Goal: Transaction & Acquisition: Purchase product/service

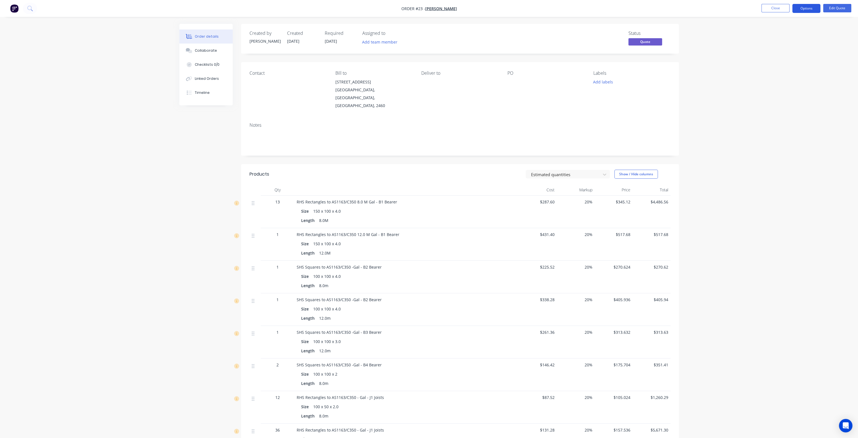
click at [810, 8] on button "Options" at bounding box center [806, 8] width 28 height 9
click at [757, 178] on div "Order details Collaborate Checklists 0/0 Linked Orders Timeline Order details C…" at bounding box center [429, 341] width 858 height 683
click at [802, 6] on button "Options" at bounding box center [806, 8] width 28 height 9
click at [681, 96] on div "Order details Collaborate Checklists 0/0 Linked Orders Timeline Order details C…" at bounding box center [429, 353] width 511 height 659
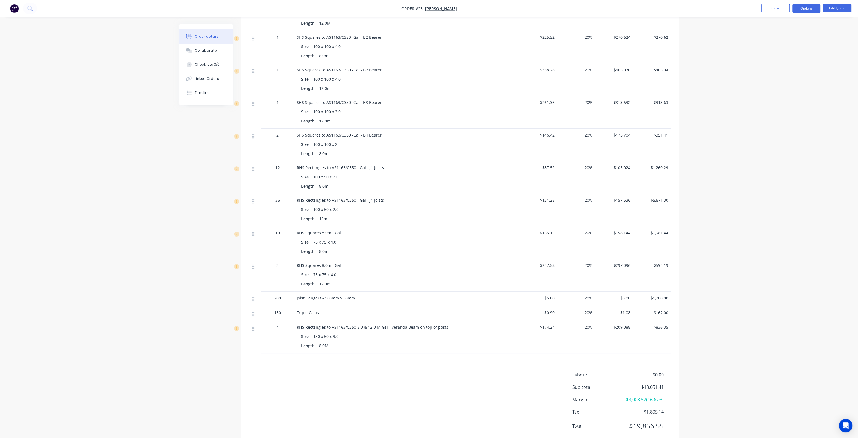
scroll to position [236, 0]
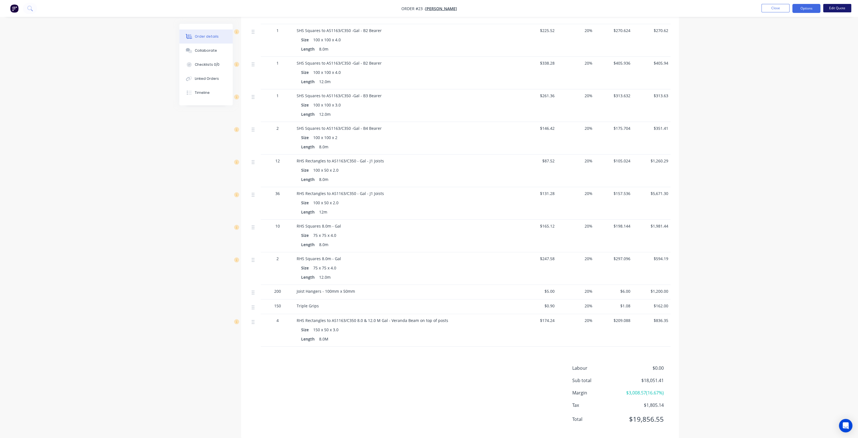
click at [839, 8] on button "Edit Quote" at bounding box center [837, 8] width 28 height 8
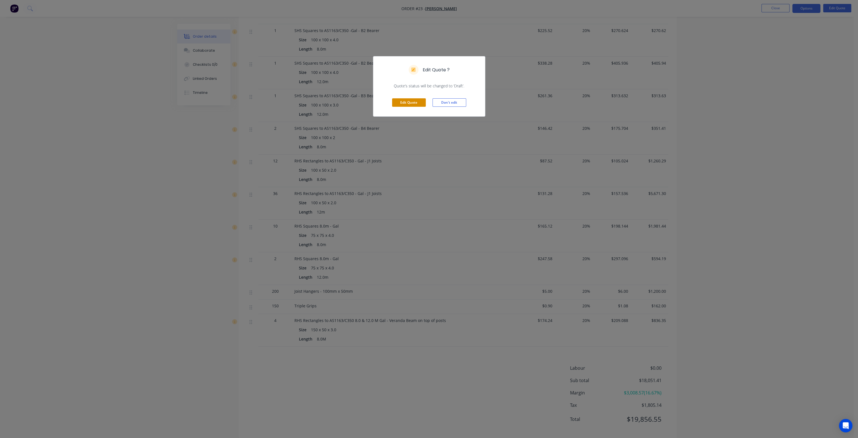
click at [413, 100] on button "Edit Quote" at bounding box center [409, 102] width 34 height 8
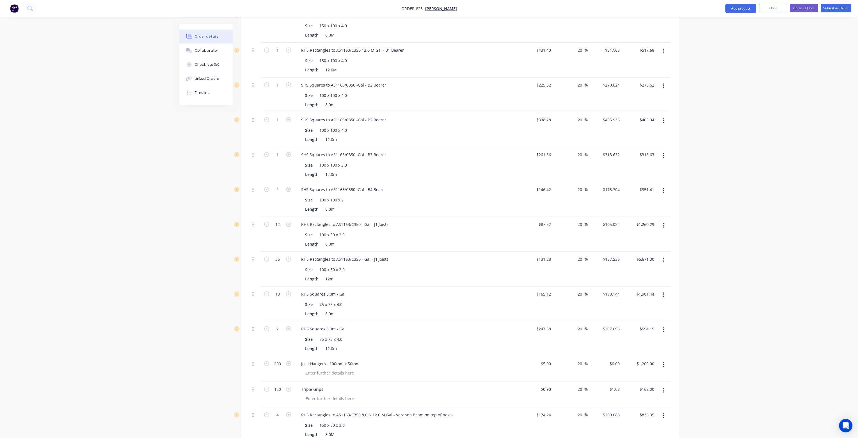
scroll to position [345, 0]
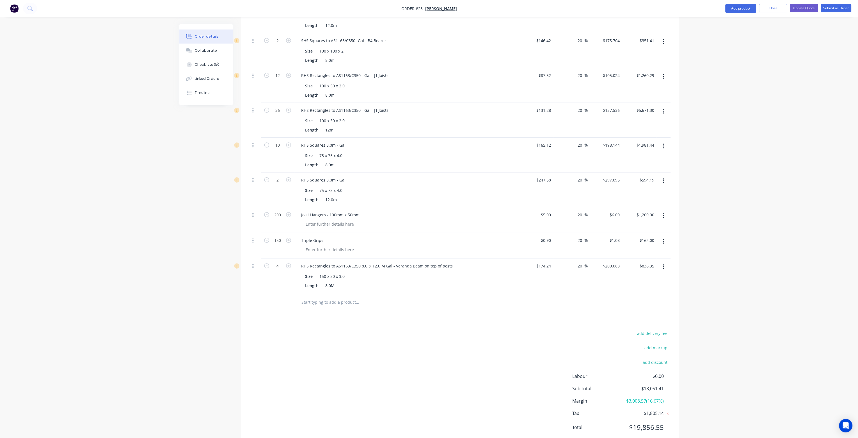
click at [301, 296] on input "text" at bounding box center [357, 301] width 112 height 11
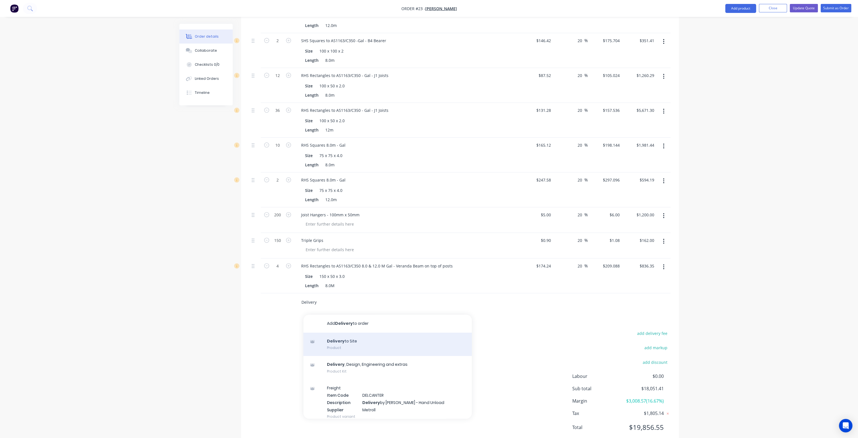
type input "Delivery"
click at [346, 332] on div "Delivery to Site Product" at bounding box center [387, 344] width 168 height 24
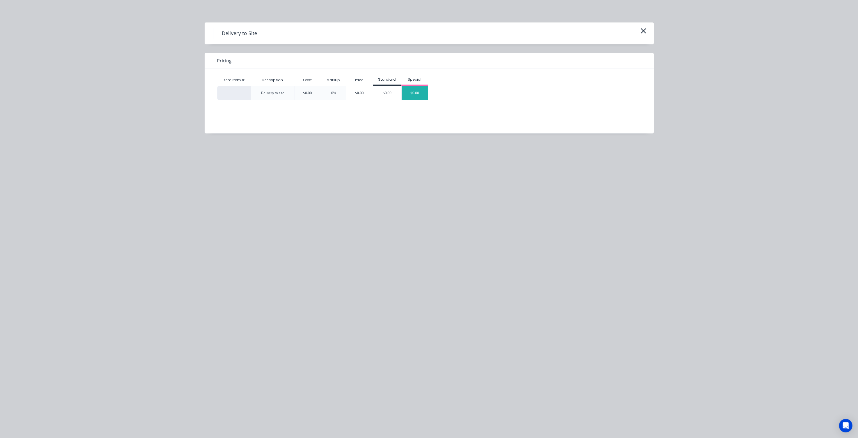
click at [417, 97] on div "$0.00" at bounding box center [415, 93] width 26 height 14
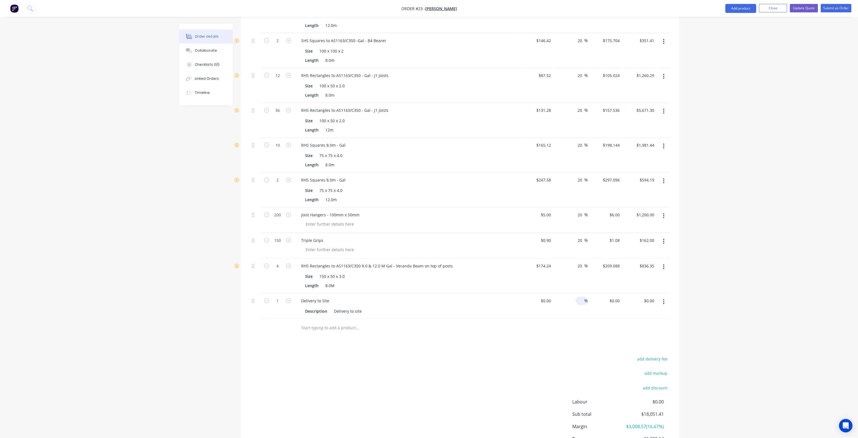
click at [582, 296] on input at bounding box center [581, 300] width 6 height 8
type input "20"
click at [544, 293] on div at bounding box center [536, 306] width 35 height 26
type input "$600.00"
type input "$720.00"
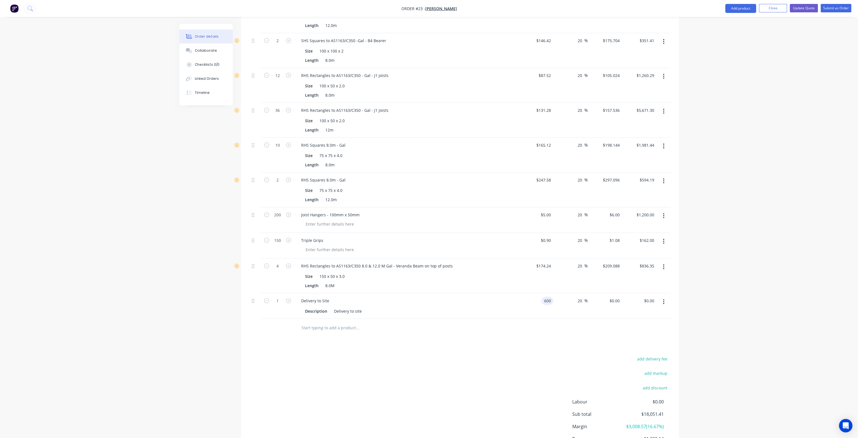
type input "$720.00"
click at [575, 300] on div "20 20 %" at bounding box center [570, 306] width 35 height 26
click at [539, 293] on div "600 600" at bounding box center [536, 306] width 35 height 26
type input "$500.00"
type input "$600.00"
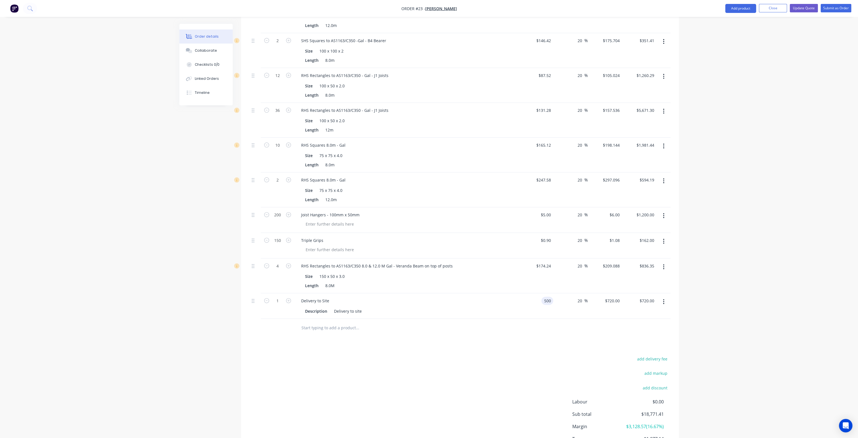
type input "$600.00"
click at [554, 295] on div "20 20 %" at bounding box center [570, 306] width 35 height 26
click at [545, 296] on input "500" at bounding box center [549, 300] width 10 height 8
type input "$600.00"
type input "$720.00"
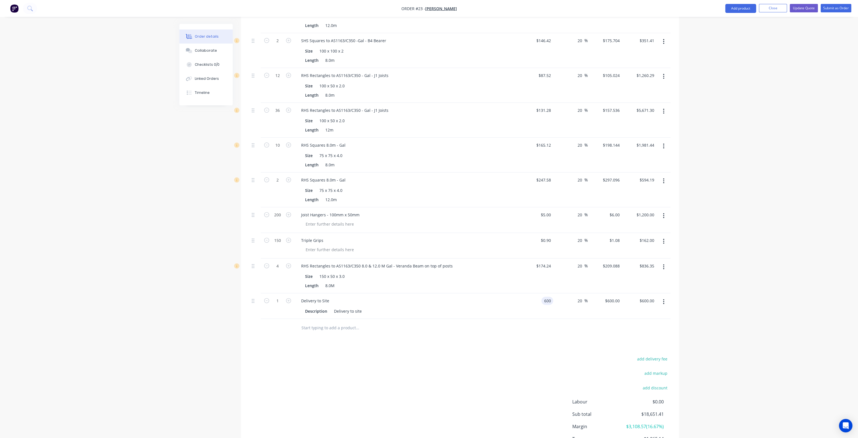
type input "$720.00"
click at [558, 298] on div "20 20 %" at bounding box center [570, 306] width 35 height 26
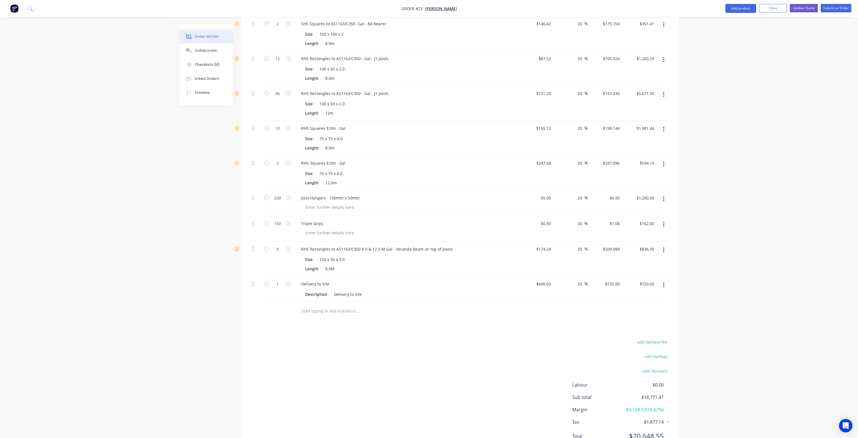
scroll to position [371, 0]
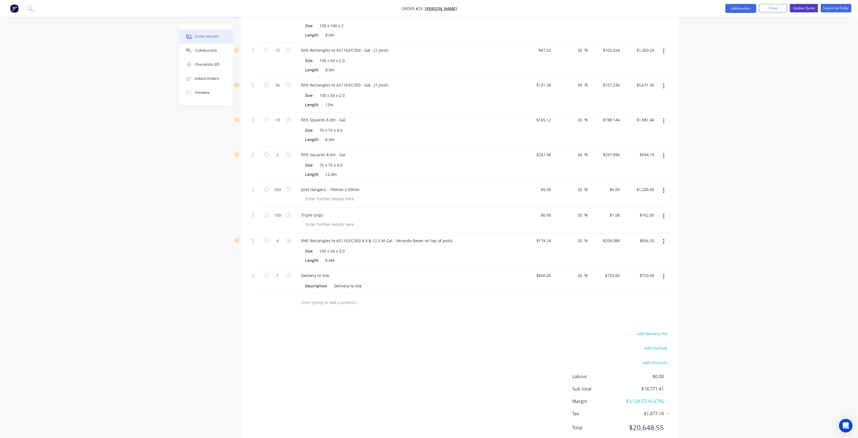
click at [812, 8] on button "Update Quote" at bounding box center [804, 8] width 28 height 8
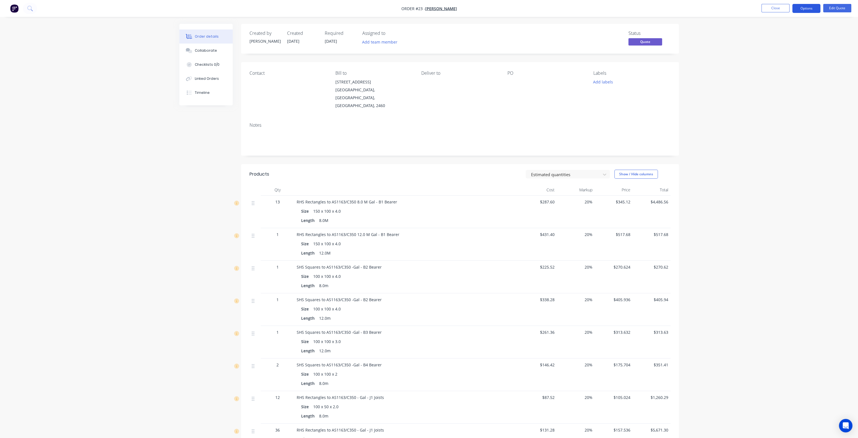
click at [809, 9] on button "Options" at bounding box center [806, 8] width 28 height 9
click at [793, 32] on div "Quote" at bounding box center [790, 34] width 52 height 8
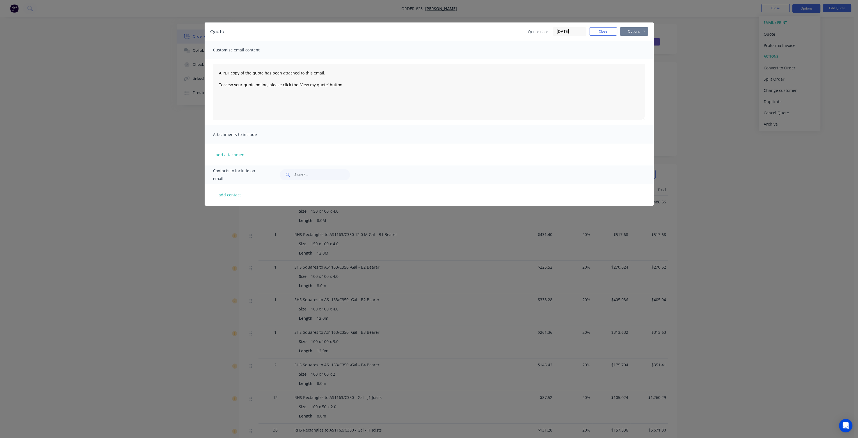
click at [635, 31] on button "Options" at bounding box center [634, 31] width 28 height 8
click at [635, 40] on button "Preview" at bounding box center [638, 41] width 36 height 9
click at [605, 31] on button "Close" at bounding box center [603, 31] width 28 height 8
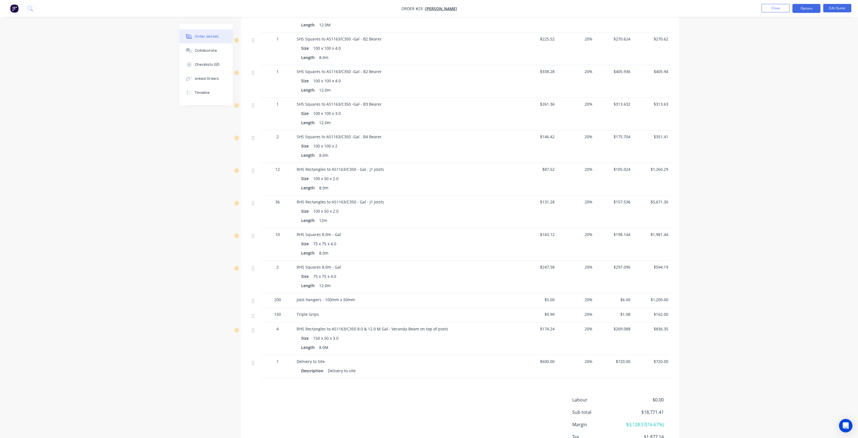
scroll to position [260, 0]
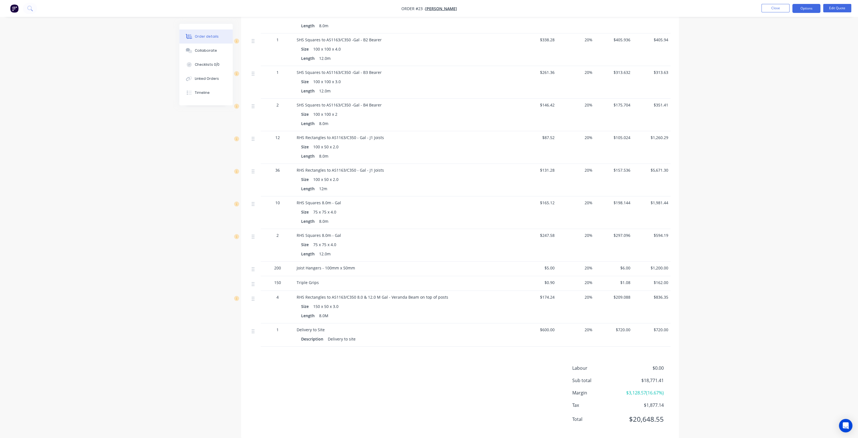
click at [550, 326] on span "$600.00" at bounding box center [537, 329] width 33 height 6
click at [811, 9] on button "Options" at bounding box center [806, 8] width 28 height 9
click at [836, 7] on button "Edit Quote" at bounding box center [837, 8] width 28 height 8
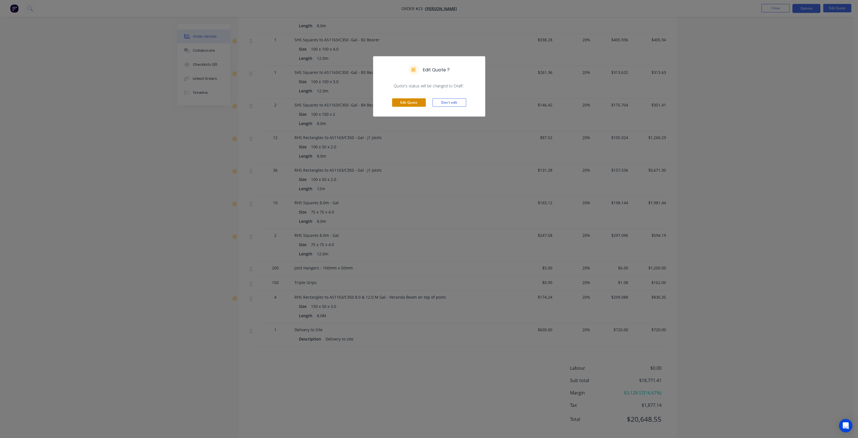
click at [422, 102] on button "Edit Quote" at bounding box center [409, 102] width 34 height 8
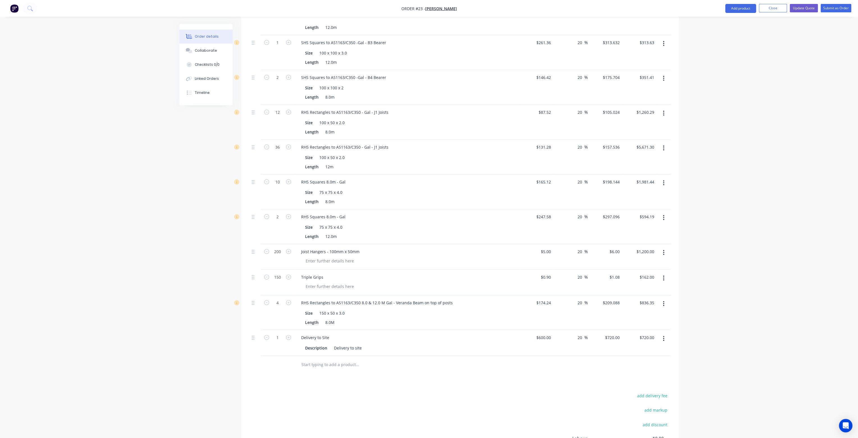
scroll to position [309, 0]
click at [546, 333] on input "600" at bounding box center [544, 337] width 17 height 8
type input "$500.00"
type input "$600.00"
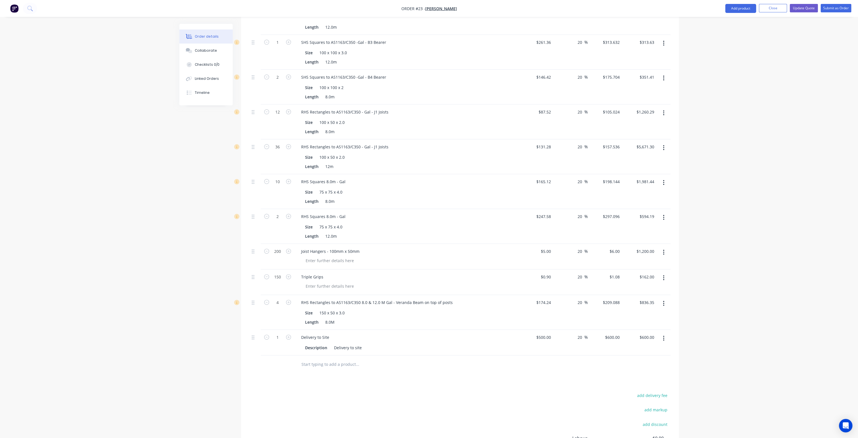
click at [591, 334] on div "$600.00 $600.00" at bounding box center [605, 343] width 35 height 26
click at [832, 7] on button "Submit as Order" at bounding box center [836, 8] width 31 height 8
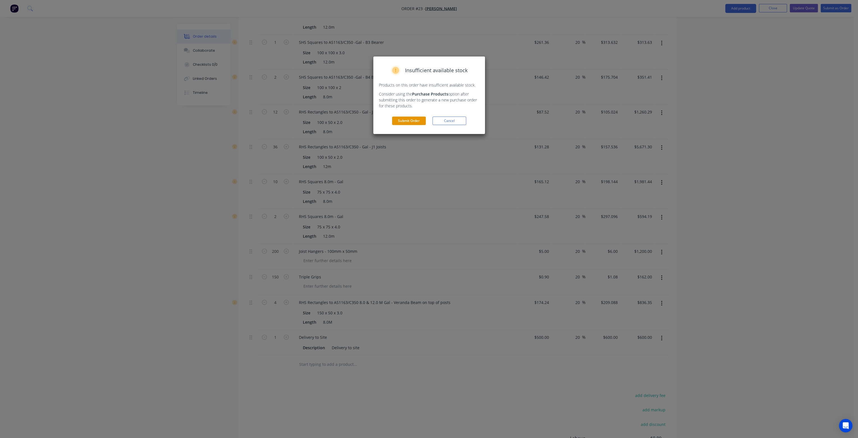
click at [418, 123] on button "Submit Order" at bounding box center [409, 120] width 34 height 8
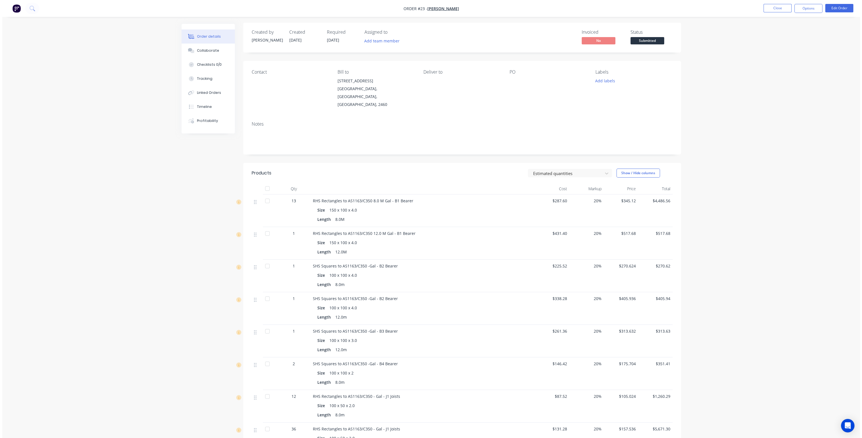
scroll to position [0, 0]
click at [808, 9] on button "Options" at bounding box center [806, 8] width 28 height 9
click at [846, 87] on div "Order details Collaborate Checklists 0/0 Tracking Linked Orders Timeline Profit…" at bounding box center [429, 353] width 858 height 706
click at [810, 8] on button "Options" at bounding box center [806, 8] width 28 height 9
click at [791, 146] on div "Convert to Quote" at bounding box center [790, 146] width 52 height 8
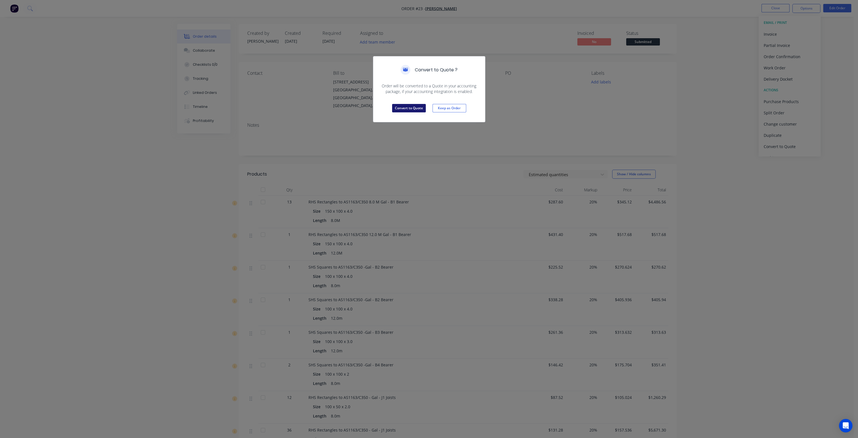
click at [410, 106] on button "Convert to Quote" at bounding box center [409, 108] width 34 height 8
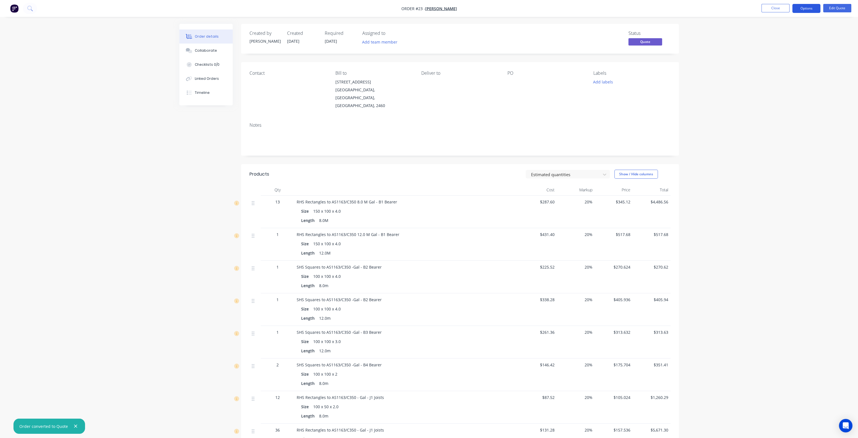
click at [810, 9] on button "Options" at bounding box center [806, 8] width 28 height 9
click at [786, 68] on div "Convert to Order" at bounding box center [790, 68] width 52 height 8
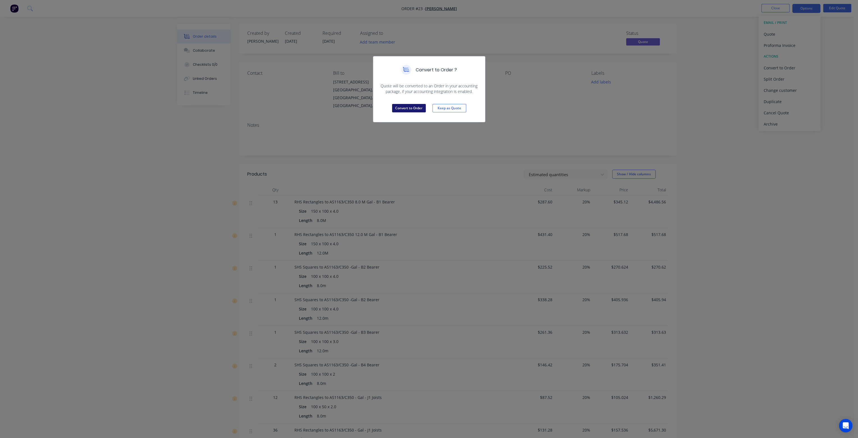
click at [410, 109] on button "Convert to Order" at bounding box center [409, 108] width 34 height 8
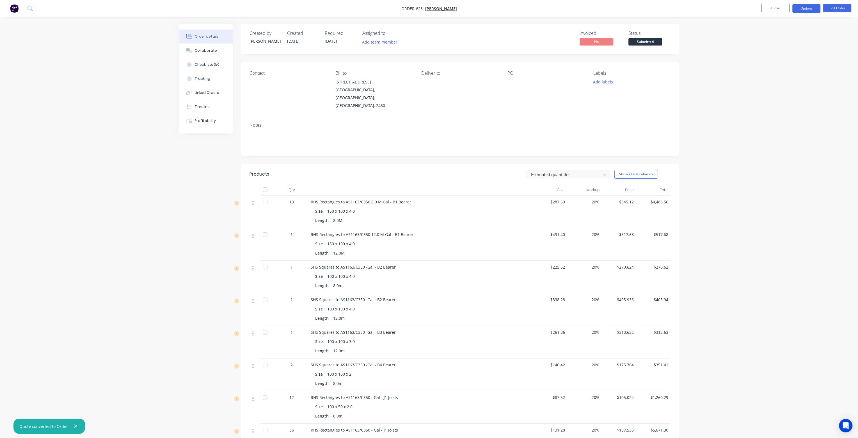
click at [811, 8] on button "Options" at bounding box center [806, 8] width 28 height 9
click at [799, 100] on div "Purchase Products" at bounding box center [790, 101] width 52 height 8
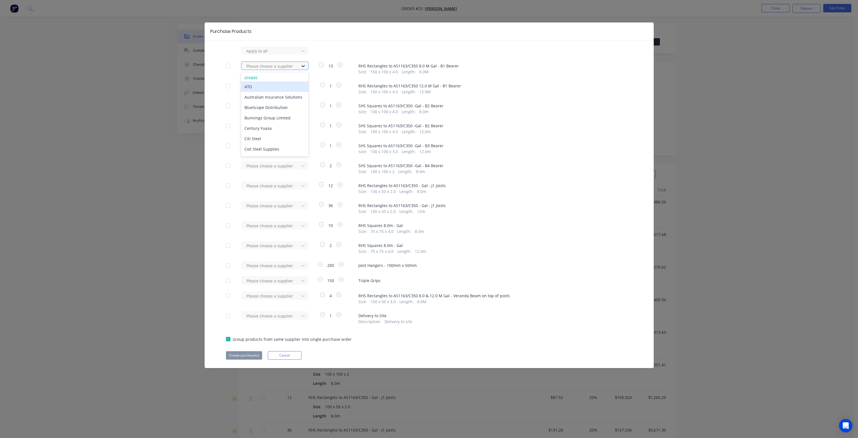
click at [305, 65] on icon at bounding box center [303, 66] width 6 height 6
click at [278, 140] on div "Citi Steel" at bounding box center [274, 138] width 67 height 10
click at [303, 50] on icon at bounding box center [303, 51] width 6 height 6
click at [277, 75] on div "Citi Steel" at bounding box center [274, 73] width 67 height 10
click at [228, 280] on div at bounding box center [228, 280] width 11 height 11
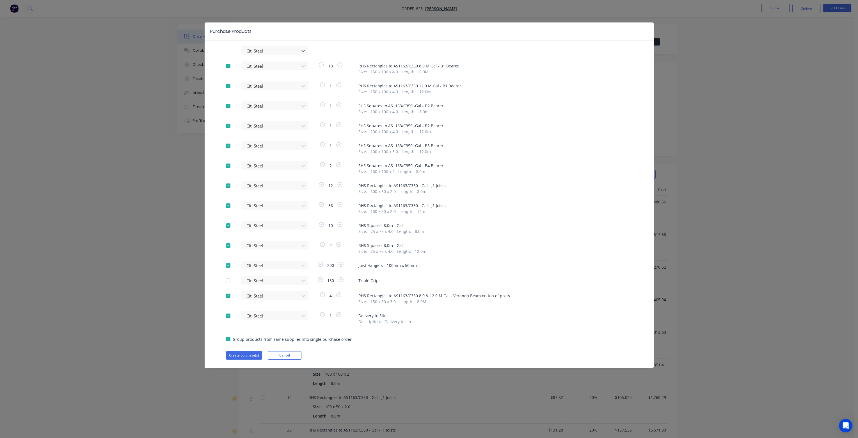
click at [228, 264] on div at bounding box center [228, 265] width 11 height 11
click at [247, 356] on button "Create purchase(s)" at bounding box center [244, 355] width 36 height 8
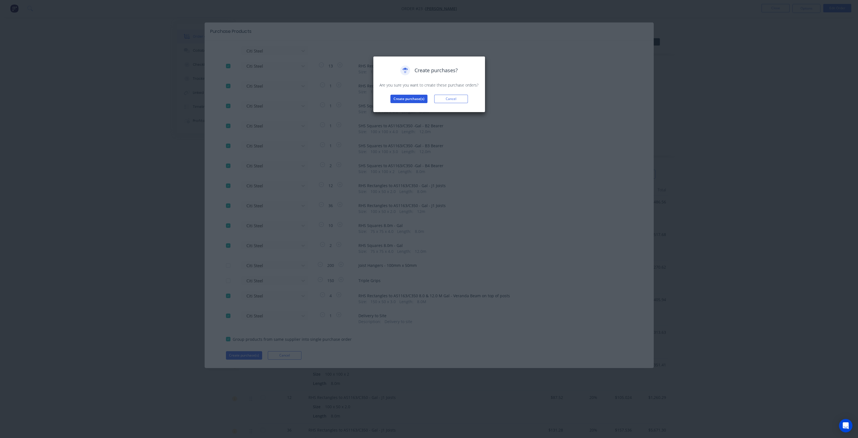
click at [410, 99] on button "Create purchase(s)" at bounding box center [408, 99] width 37 height 8
click at [416, 108] on button "View purchase(s)" at bounding box center [409, 108] width 34 height 8
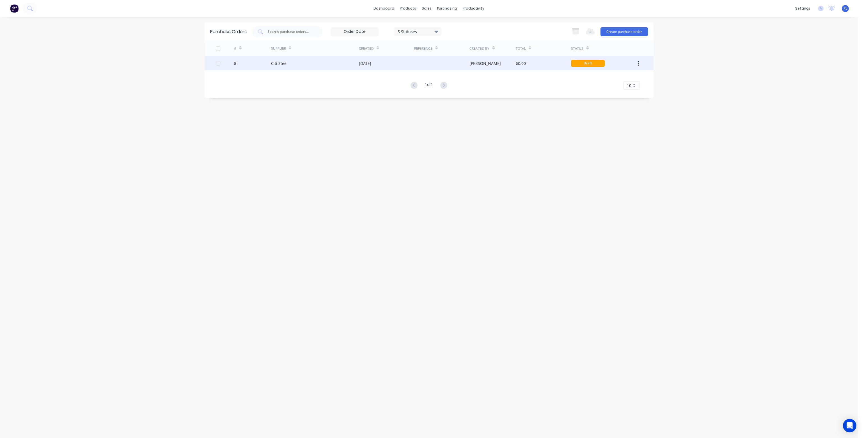
click at [455, 63] on div at bounding box center [441, 63] width 55 height 14
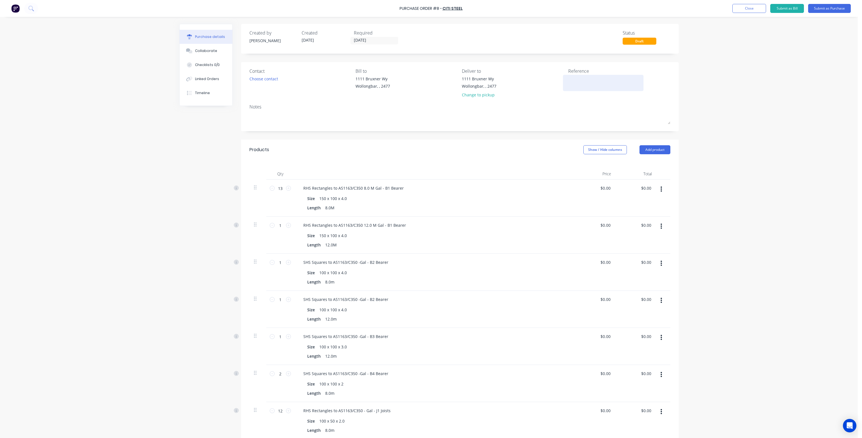
click at [575, 80] on textarea at bounding box center [603, 82] width 70 height 13
type textarea "6"
type textarea "x"
type textarea "L"
type textarea "x"
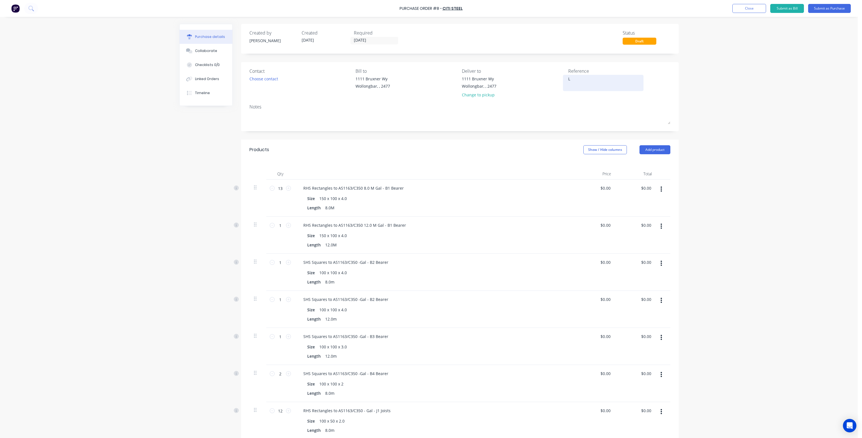
type textarea "Le"
type textarea "x"
type textarea "Len"
type textarea "x"
type textarea "Len"
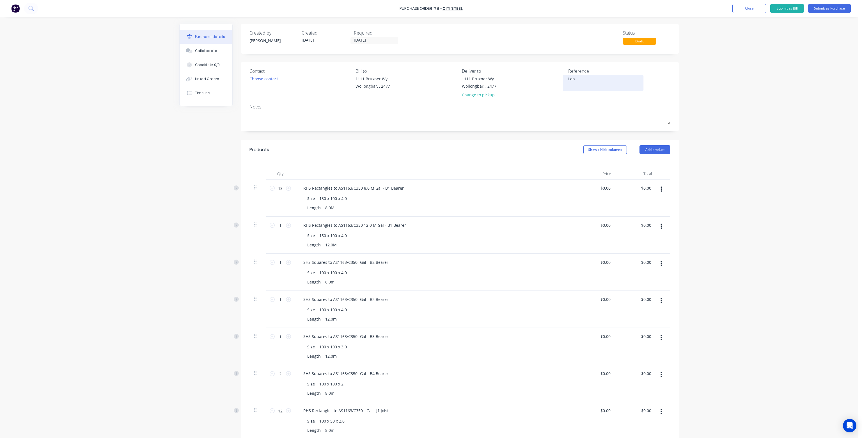
type textarea "x"
type textarea "[PERSON_NAME]"
type textarea "x"
type textarea "Len Be"
type textarea "x"
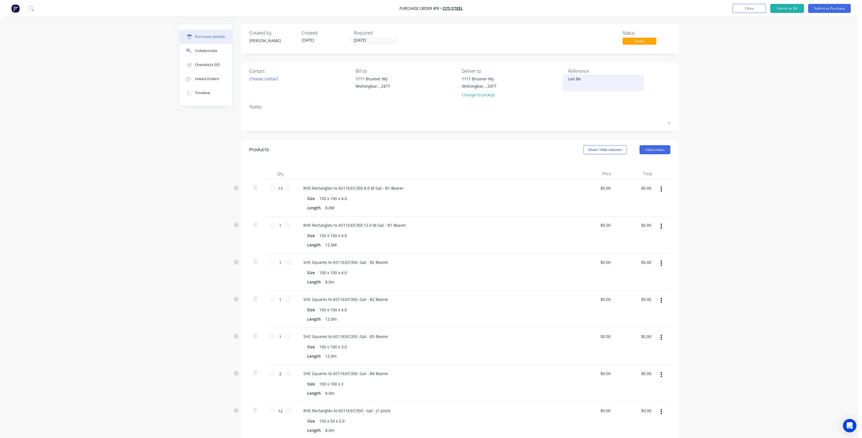
type textarea "Len Beb"
type textarea "x"
type textarea "[PERSON_NAME]"
type textarea "x"
type textarea "[PERSON_NAME]"
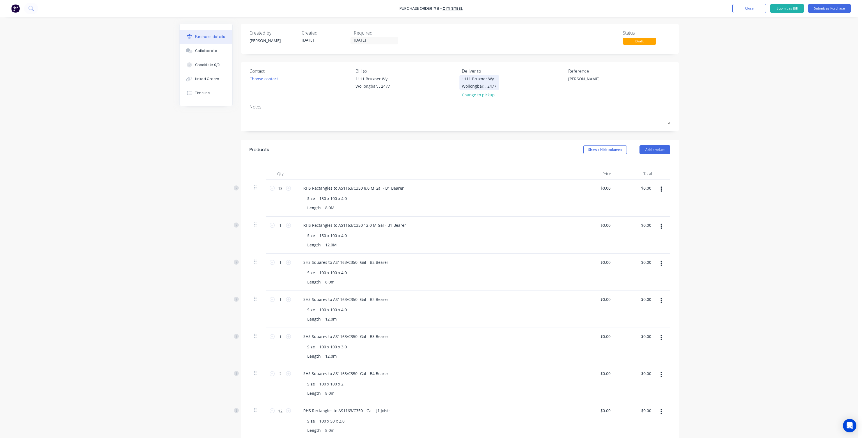
click at [477, 86] on div "Wollongbar, , 2477" at bounding box center [479, 86] width 35 height 6
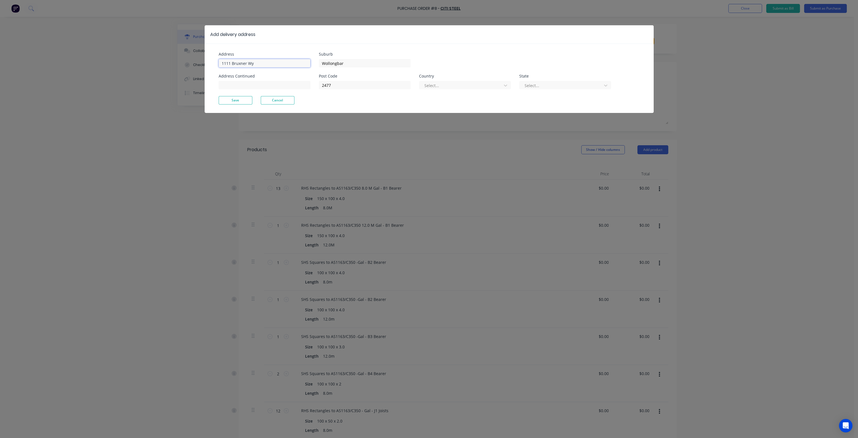
click at [265, 63] on input "1111 Bruxner Wy" at bounding box center [265, 63] width 92 height 8
type textarea "x"
click at [265, 63] on input "1111 Bruxner Wy" at bounding box center [265, 63] width 92 height 8
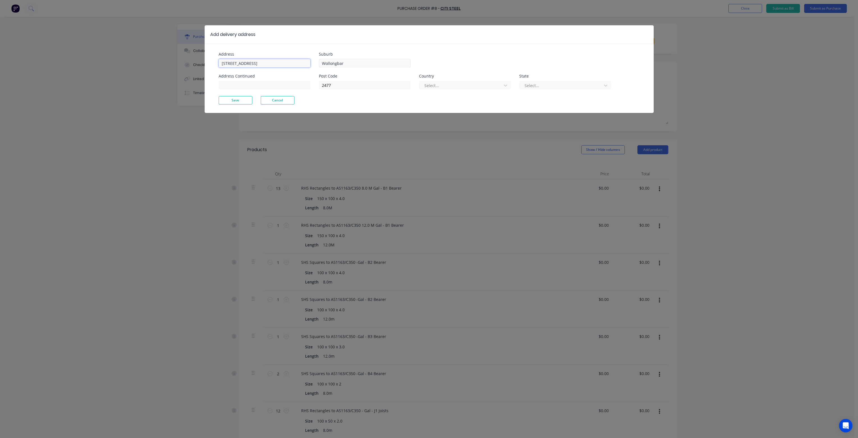
type input "[STREET_ADDRESS]"
type textarea "x"
drag, startPoint x: 345, startPoint y: 65, endPoint x: 307, endPoint y: 63, distance: 38.2
click at [307, 63] on div "Address [STREET_ADDRESS] Address Continued Suburb [GEOGRAPHIC_DATA] Post Code 2…" at bounding box center [324, 74] width 211 height 44
type input "South Arm"
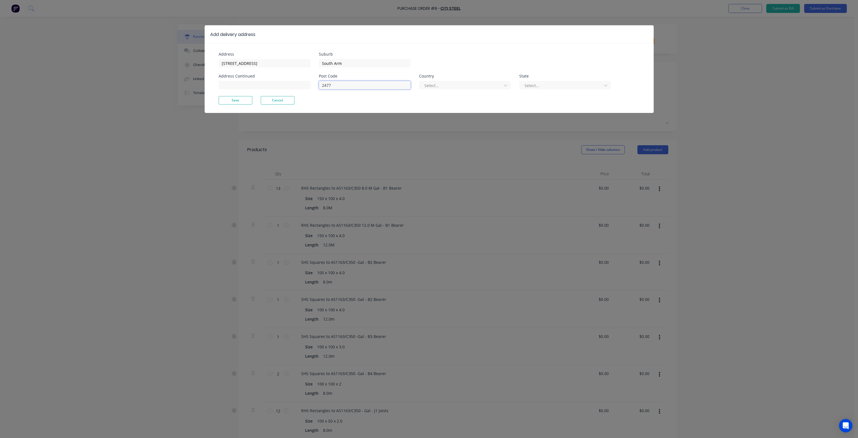
type textarea "x"
drag, startPoint x: 335, startPoint y: 86, endPoint x: 319, endPoint y: 86, distance: 16.0
click at [319, 86] on input "2477" at bounding box center [365, 85] width 92 height 8
type input "2460"
click at [455, 82] on div at bounding box center [461, 85] width 75 height 7
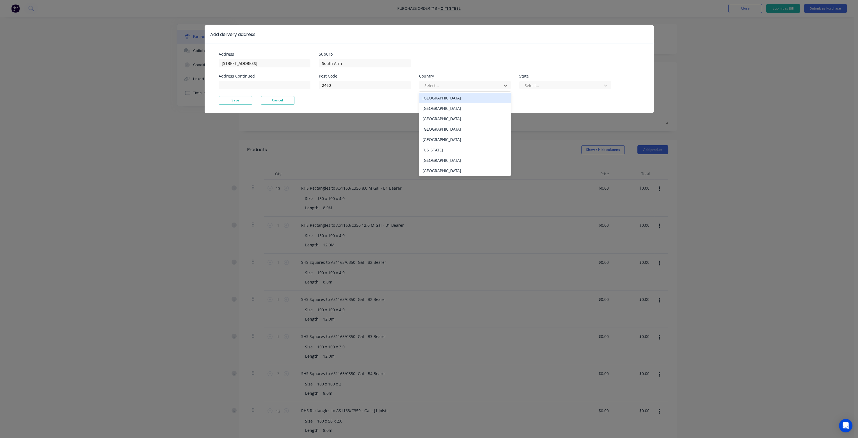
click at [445, 98] on div "[GEOGRAPHIC_DATA]" at bounding box center [465, 98] width 92 height 10
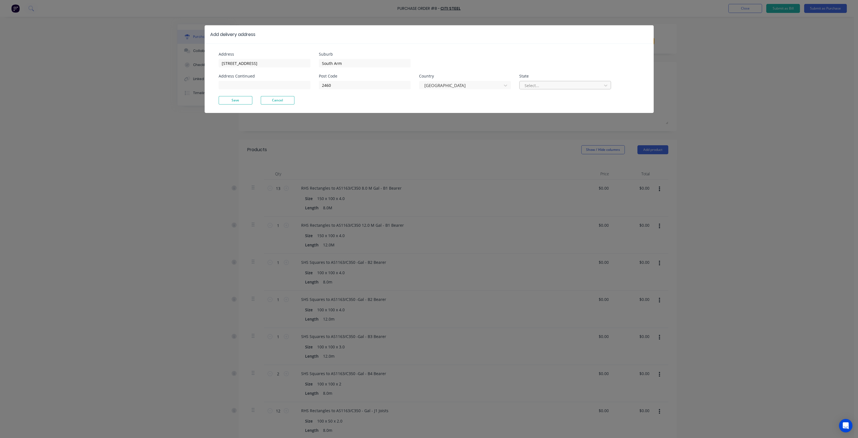
click at [541, 87] on div at bounding box center [561, 85] width 75 height 7
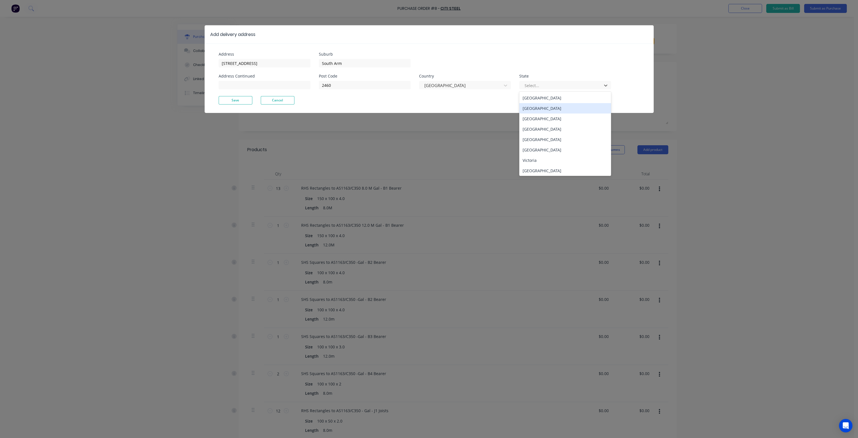
click at [537, 110] on div "[GEOGRAPHIC_DATA]" at bounding box center [565, 108] width 92 height 10
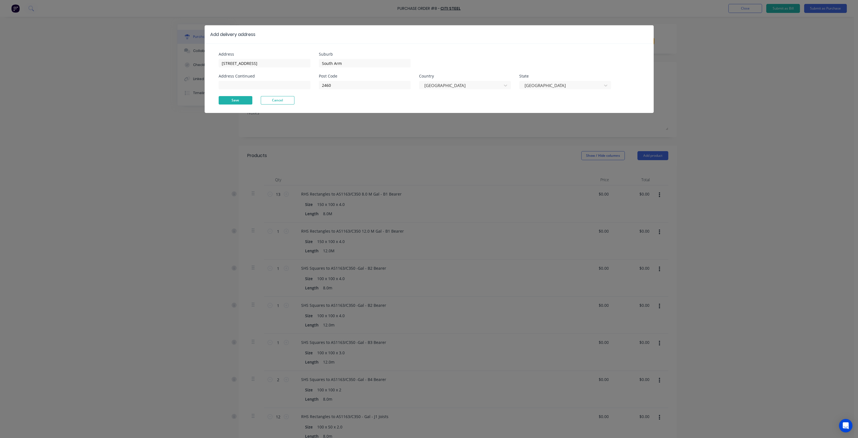
click at [245, 99] on button "Save" at bounding box center [236, 100] width 34 height 8
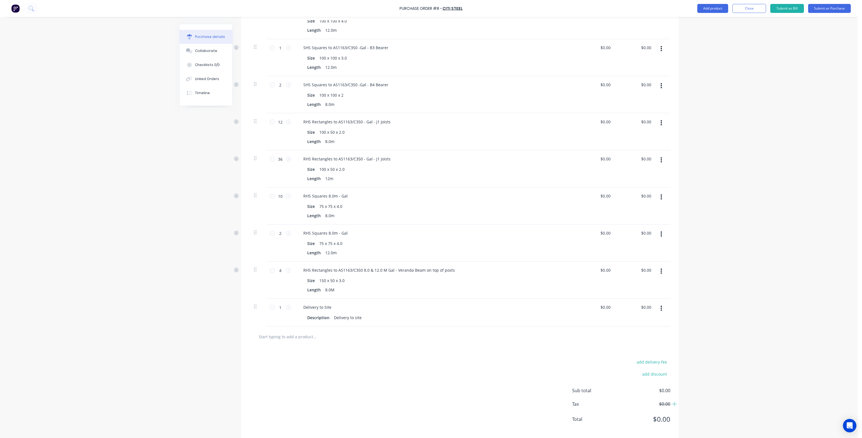
scroll to position [182, 0]
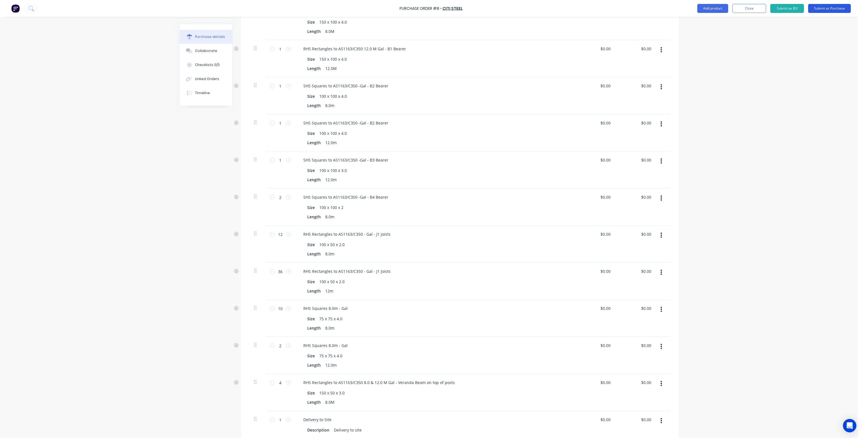
click at [829, 8] on button "Submit as Purchase" at bounding box center [829, 8] width 43 height 9
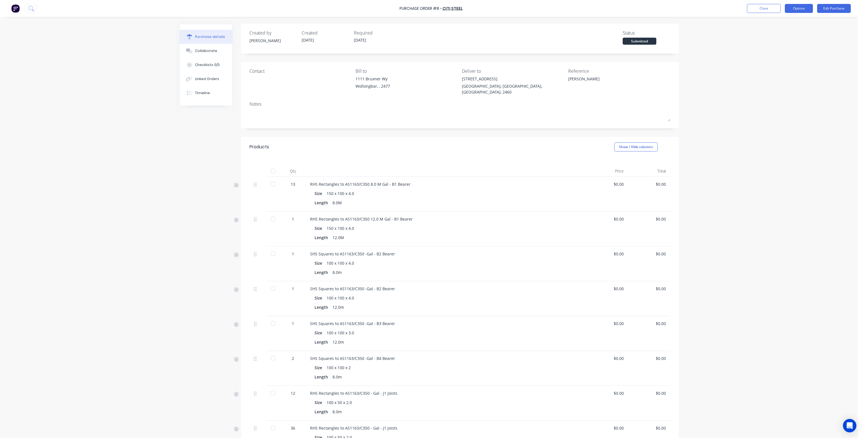
click at [803, 10] on button "Options" at bounding box center [799, 8] width 28 height 9
click at [793, 24] on div "Print / Email" at bounding box center [786, 23] width 43 height 8
click at [790, 47] on div "Without pricing" at bounding box center [786, 45] width 43 height 8
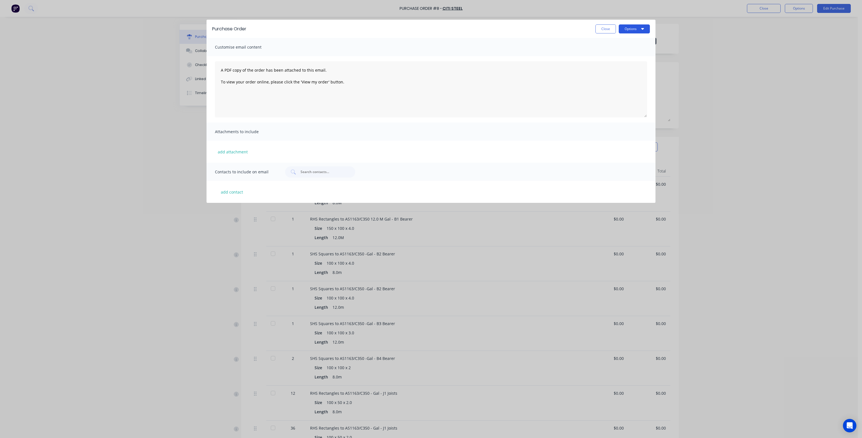
click at [643, 28] on icon "button" at bounding box center [642, 29] width 3 height 2
click at [622, 53] on div "Print" at bounding box center [623, 54] width 43 height 8
click at [602, 29] on button "Close" at bounding box center [606, 28] width 20 height 9
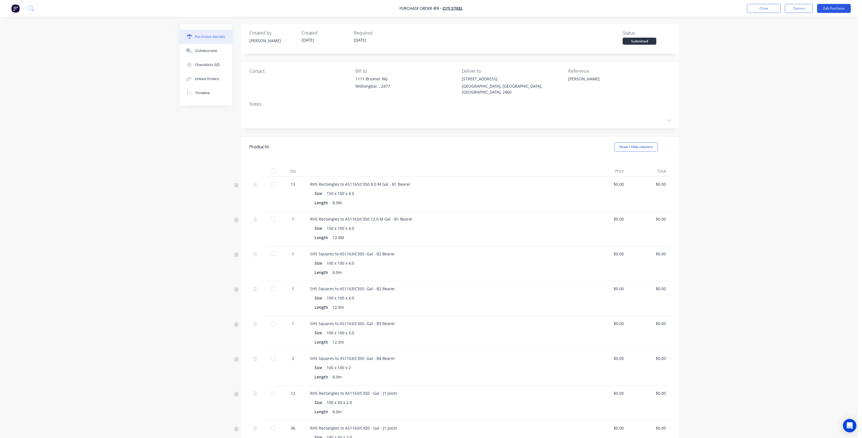
click at [826, 8] on button "Edit Purchase" at bounding box center [834, 8] width 34 height 9
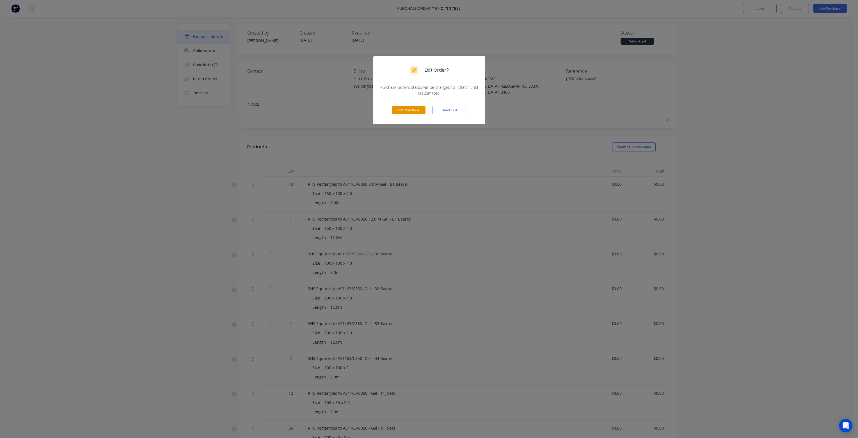
click at [419, 109] on button "Edit Purchase" at bounding box center [409, 110] width 34 height 8
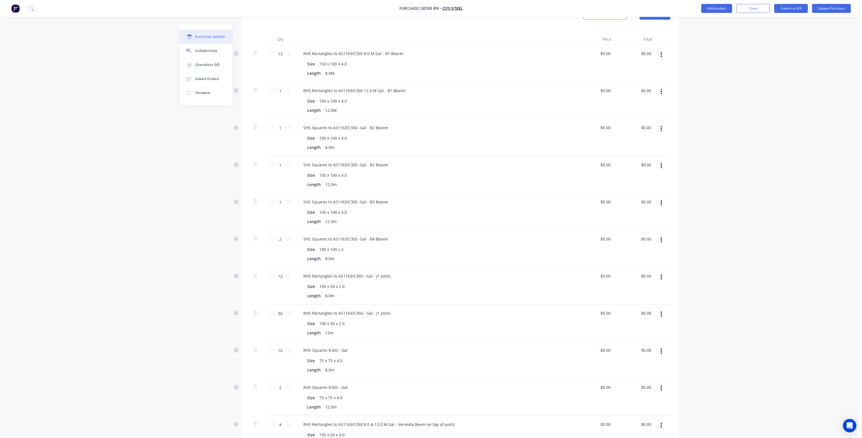
scroll to position [281, 0]
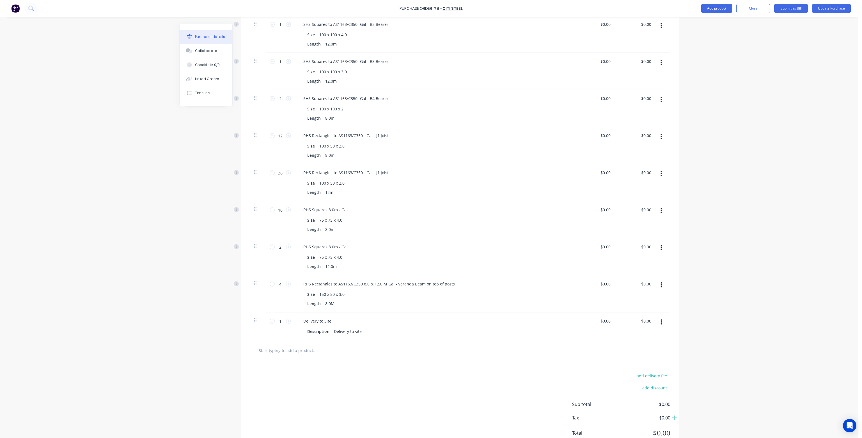
click at [282, 344] on input "text" at bounding box center [315, 349] width 112 height 11
type textarea "x"
type input "J"
type textarea "x"
type input "Jo"
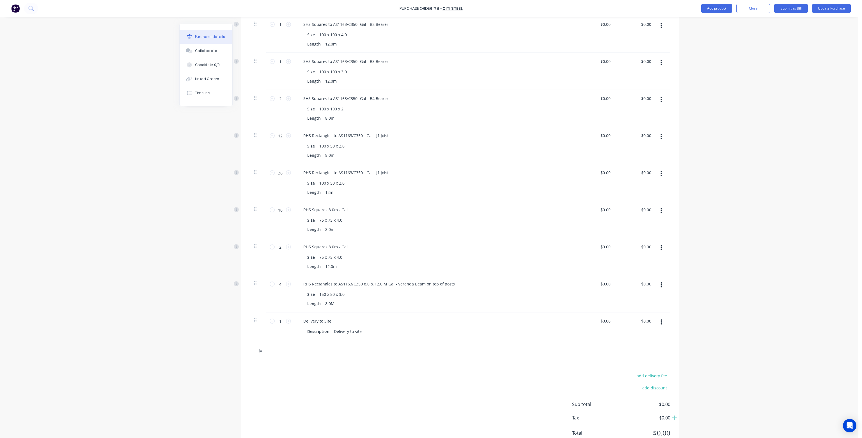
type textarea "x"
type input "Joi"
type textarea "x"
type input "Join"
type textarea "x"
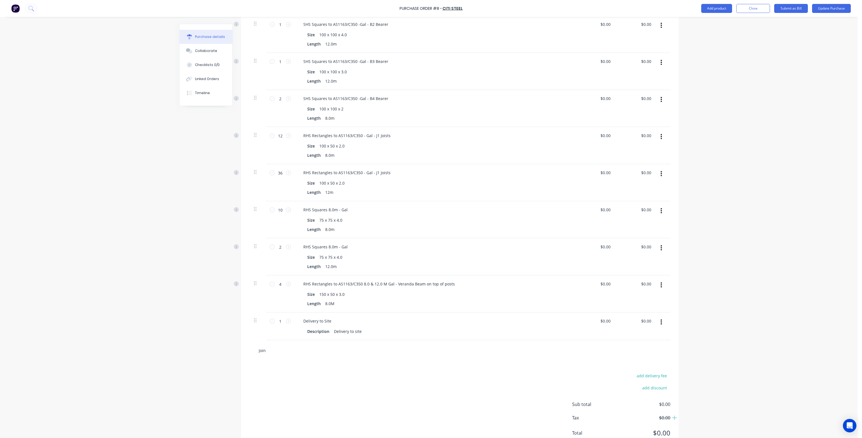
type input "Joine"
type textarea "x"
type input "[PERSON_NAME]"
type textarea "x"
type input "[PERSON_NAME]"
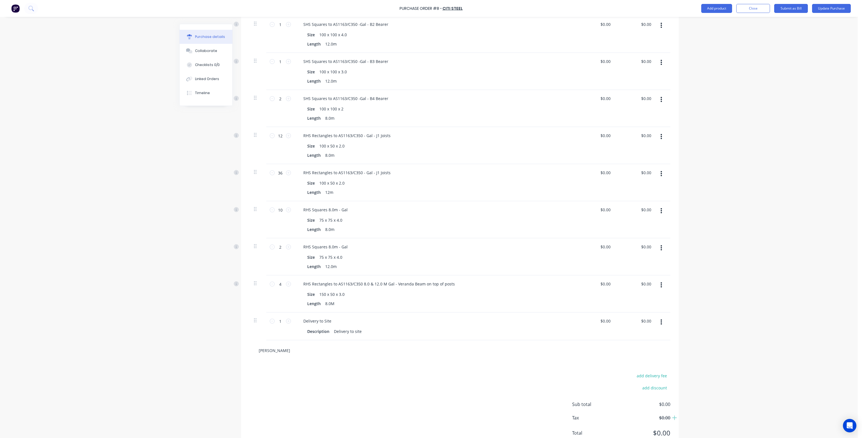
type textarea "x"
type input "[PERSON_NAME] S"
type textarea "x"
type input "[PERSON_NAME] Sle"
type textarea "x"
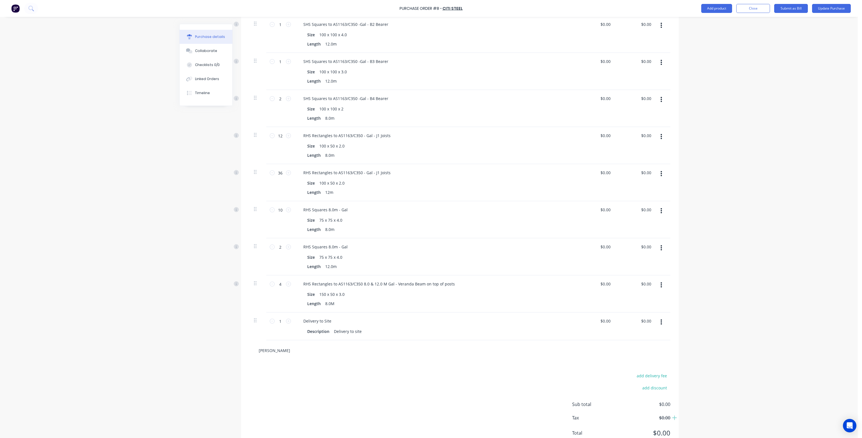
type input "[PERSON_NAME] Sleve"
type textarea "x"
type input "[PERSON_NAME]"
type textarea "x"
type input "[PERSON_NAME] Sle"
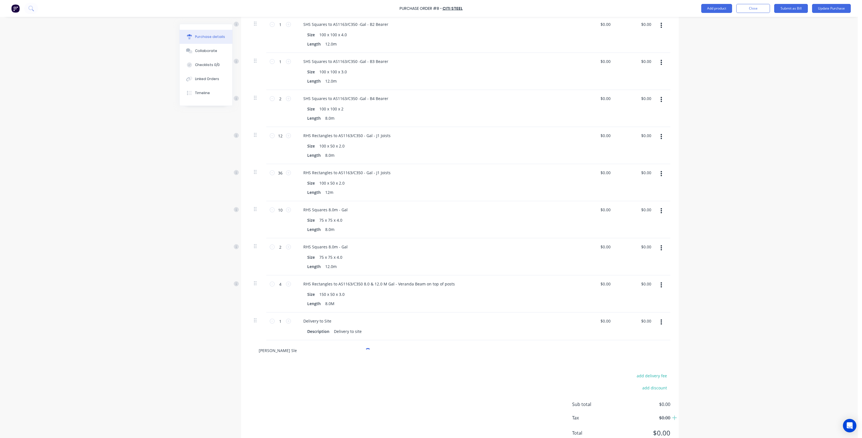
type textarea "x"
type input "[PERSON_NAME] [PERSON_NAME]"
type textarea "x"
type input "[PERSON_NAME] Sleev"
type textarea "x"
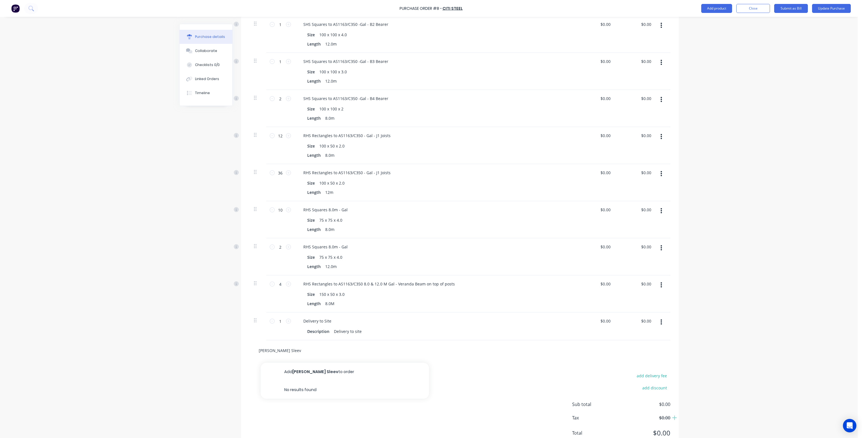
type input "[PERSON_NAME] Sleeve"
type textarea "x"
type input "[PERSON_NAME] Sleeve"
type textarea "x"
type input "[PERSON_NAME] Sleeve 1"
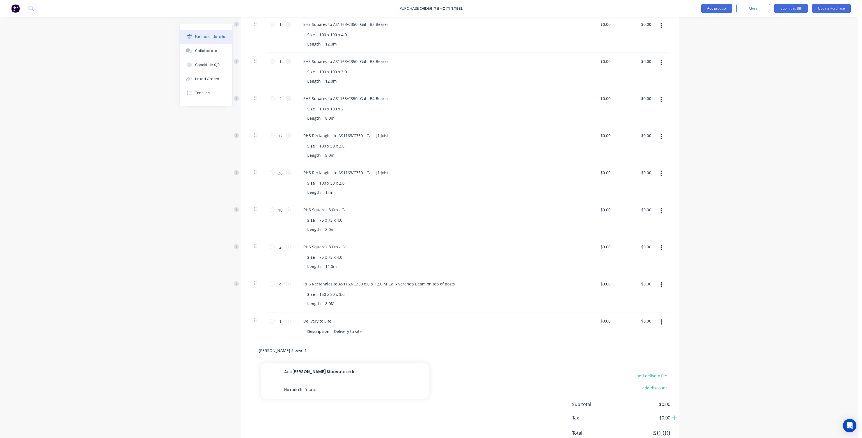
type textarea "x"
type input "[PERSON_NAME] Sleeve 15"
type textarea "x"
type input "[PERSON_NAME] Sleeve 1"
type textarea "x"
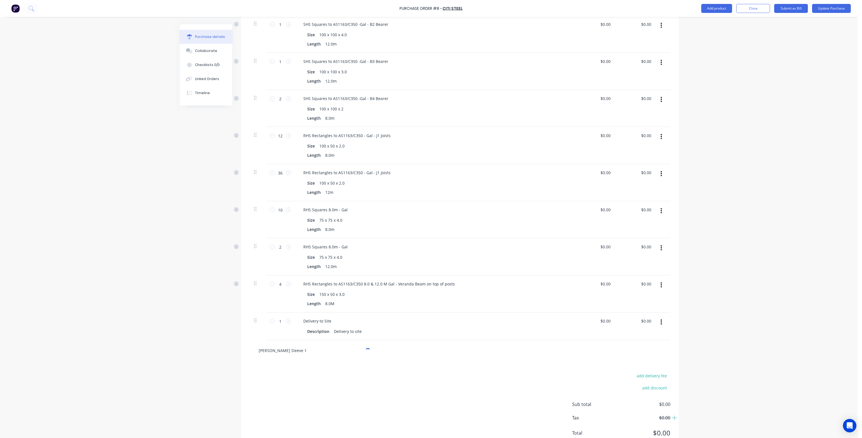
type input "[PERSON_NAME] Sleeve"
type textarea "x"
type input "[PERSON_NAME] Sleeve -"
type textarea "x"
type input "[PERSON_NAME] Sleeve -"
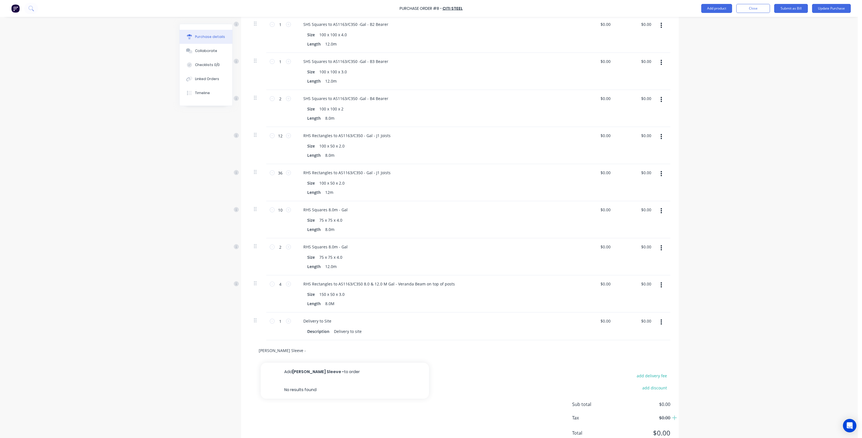
type textarea "x"
type input "[PERSON_NAME] Sleeve - 15"
type textarea "x"
type input "[PERSON_NAME] Sleeve - 150"
type textarea "x"
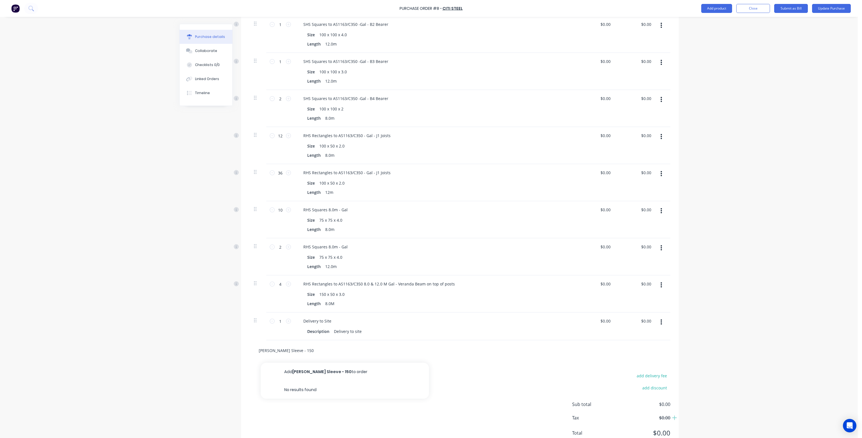
type input "[PERSON_NAME] Sleeve - 150x"
type textarea "x"
type input "[PERSON_NAME] Sleeve - 150x5"
type textarea "x"
type input "[PERSON_NAME] Sleeve - 150x50"
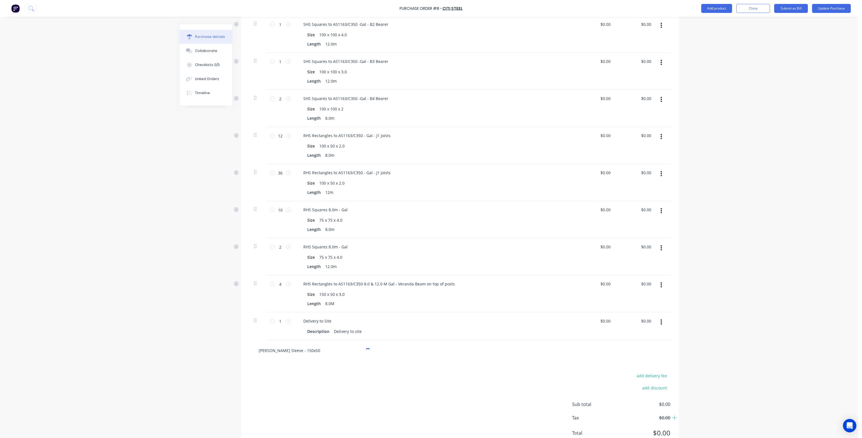
type textarea "x"
type input "[PERSON_NAME] Sleeve - 150x50"
click at [349, 367] on button "Add [PERSON_NAME] Sleeve - 150x50 to order" at bounding box center [345, 371] width 168 height 18
type textarea "x"
click at [276, 344] on input "1" at bounding box center [280, 348] width 11 height 8
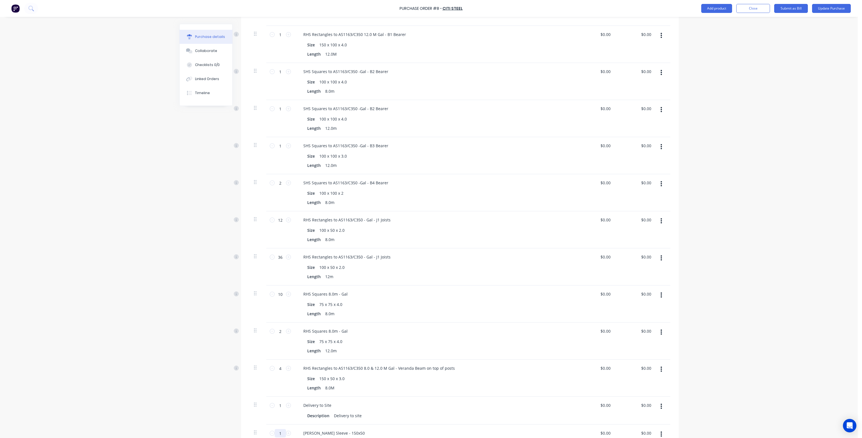
scroll to position [324, 0]
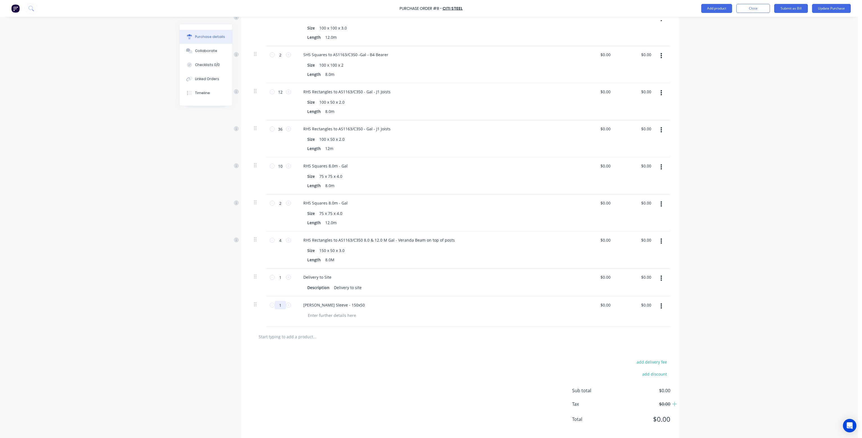
type textarea "x"
type input "2"
type textarea "x"
type input "2"
click at [283, 331] on input "text" at bounding box center [315, 336] width 112 height 11
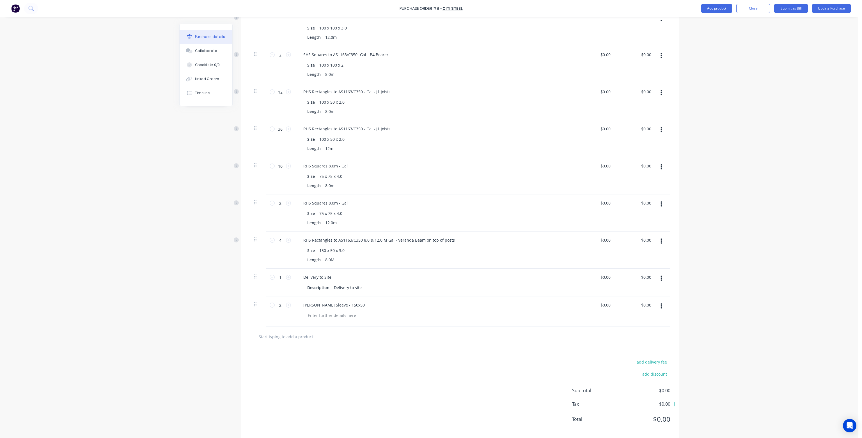
type textarea "x"
type input "J"
type textarea "x"
type input "Jo"
type textarea "x"
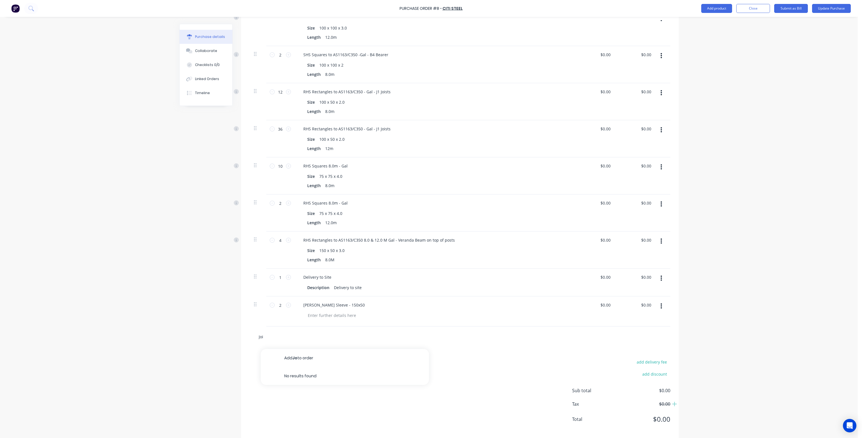
type input "Join"
type textarea "x"
type input "Joine"
type textarea "x"
type input "[PERSON_NAME]"
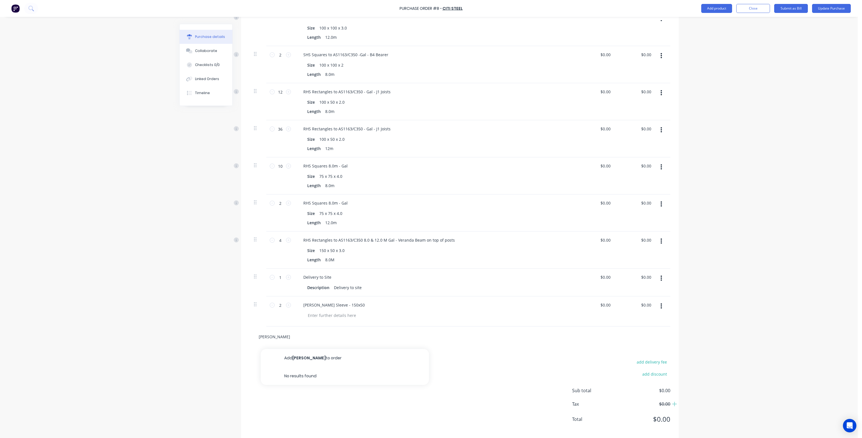
type textarea "x"
type input "[PERSON_NAME]"
type textarea "x"
type input "[PERSON_NAME] S"
type textarea "x"
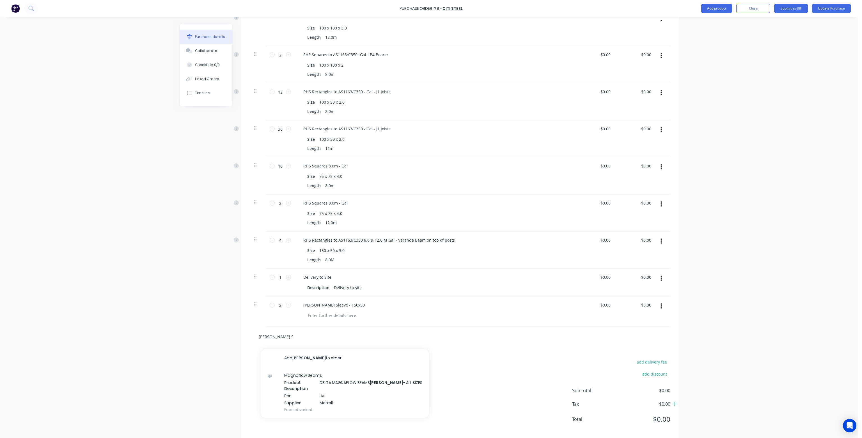
type input "[PERSON_NAME]"
type textarea "x"
type input "[PERSON_NAME] Sle"
type textarea "x"
type input "[PERSON_NAME] [PERSON_NAME]"
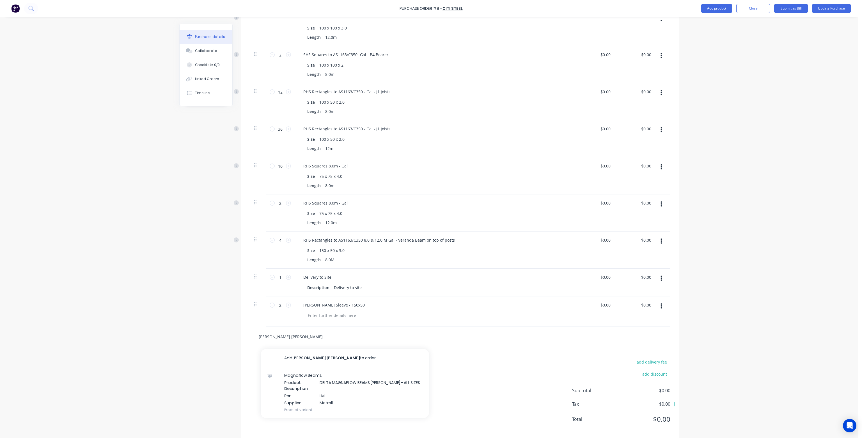
type textarea "x"
type input "[PERSON_NAME] Sleev"
type textarea "x"
type input "[PERSON_NAME] Sleeve"
type textarea "x"
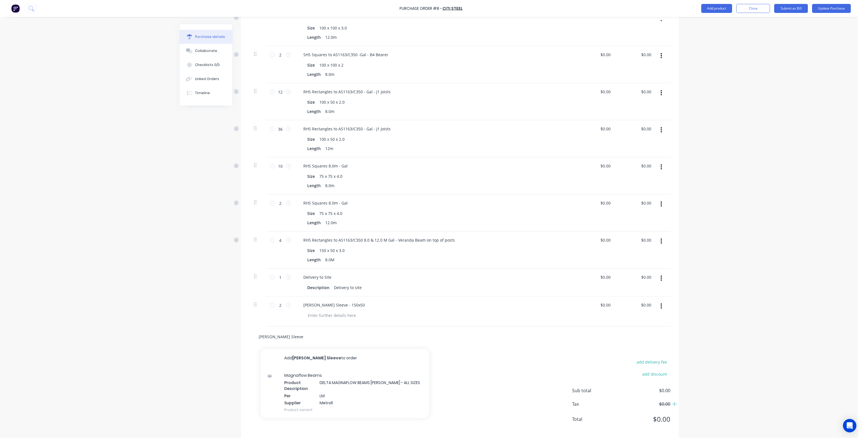
type input "[PERSON_NAME] Sleeve"
type textarea "x"
type input "[PERSON_NAME] Sleeve -"
type textarea "x"
type input "[PERSON_NAME] Sleeve - 1"
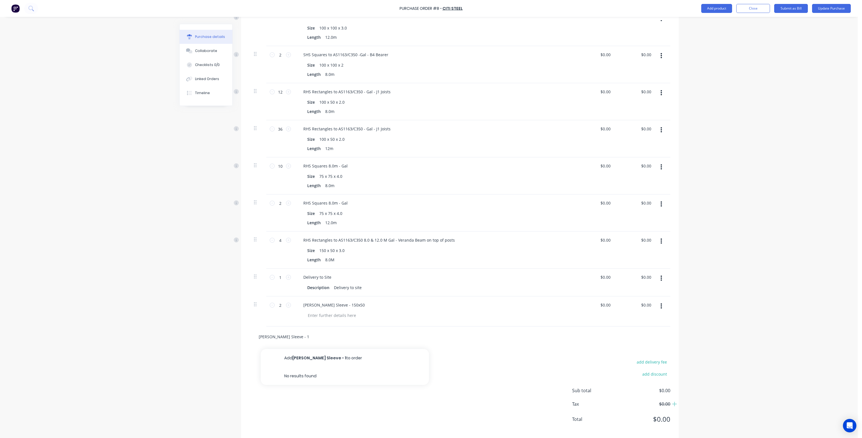
type textarea "x"
type input "[PERSON_NAME] Sleeve - 15"
type textarea "x"
type input "[PERSON_NAME] Sleeve - 150"
type textarea "x"
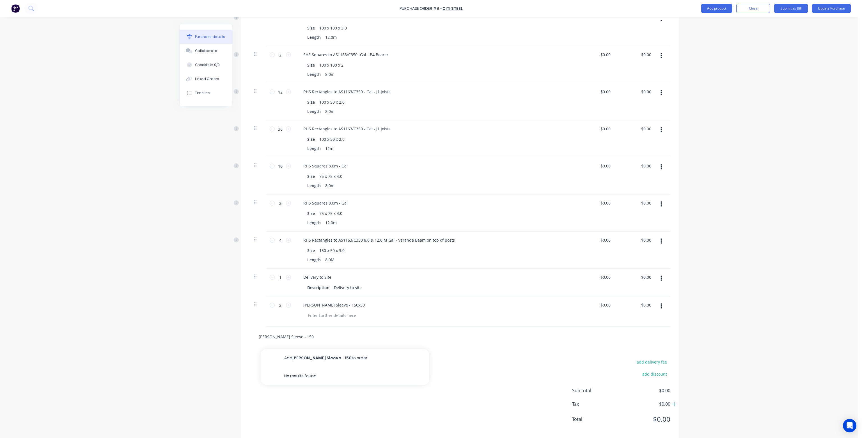
type input "[PERSON_NAME] Sleeve - 150x"
type textarea "x"
type input "[PERSON_NAME] Sleeve - 150x1"
type textarea "x"
type input "[PERSON_NAME] Sleeve - 150x10"
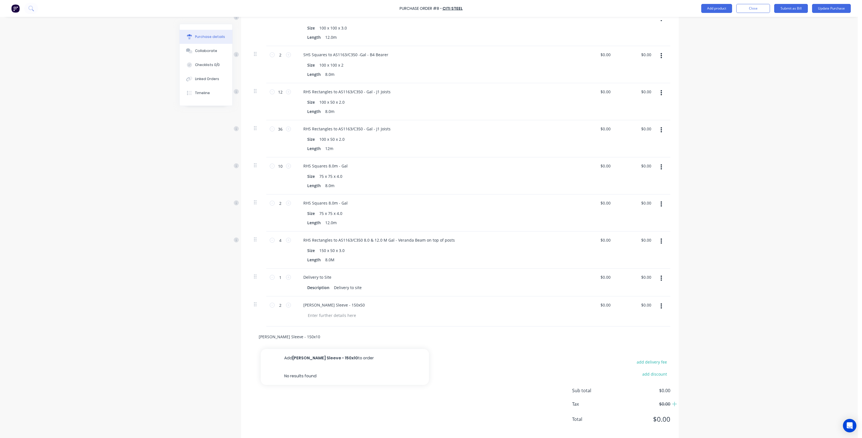
type textarea "x"
type input "[PERSON_NAME] Sleeve - 150x100"
type textarea "x"
type input "[PERSON_NAME] Sleeve - 150x100"
click at [386, 316] on div "[PERSON_NAME] Sleeve - 150x50" at bounding box center [434, 311] width 281 height 30
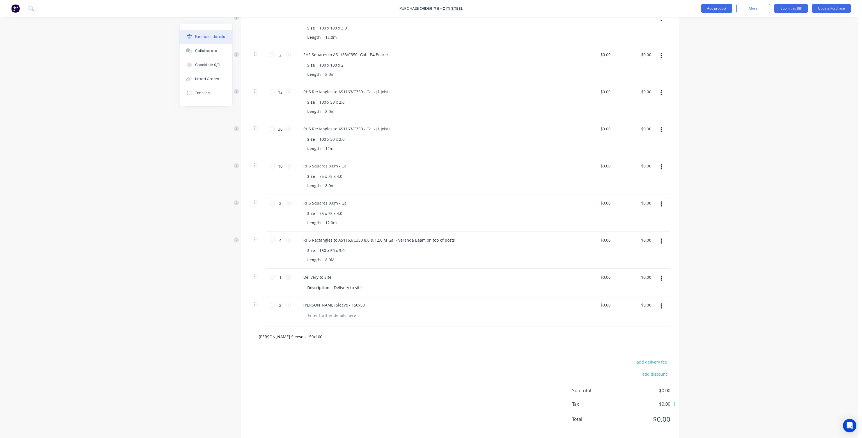
click at [278, 389] on div "add delivery fee add discount Sub total $0.00 Tax $0.00 Total $0.00" at bounding box center [460, 393] width 438 height 92
click at [304, 331] on input "[PERSON_NAME] Sleeve - 150x100" at bounding box center [315, 336] width 112 height 11
click at [318, 349] on button "Add [PERSON_NAME] Sleeve - 150x100 to order" at bounding box center [345, 358] width 168 height 18
type textarea "x"
drag, startPoint x: 280, startPoint y: 329, endPoint x: 276, endPoint y: 329, distance: 3.7
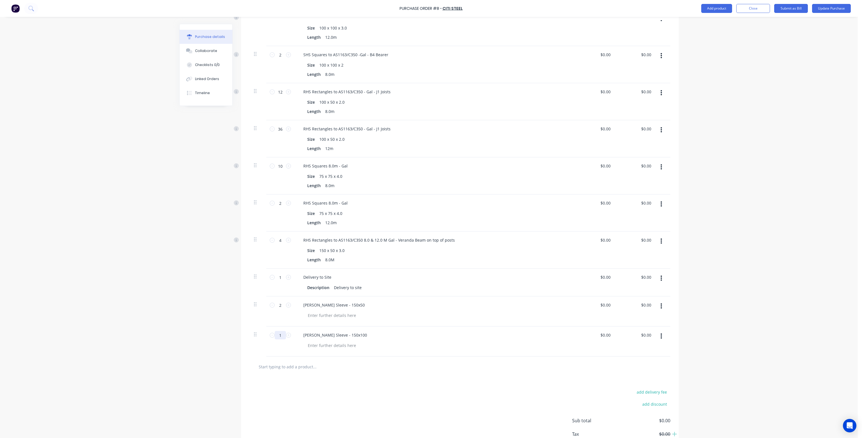
click at [276, 331] on input "1" at bounding box center [280, 335] width 11 height 8
type textarea "x"
type input "10"
type textarea "x"
type input "10"
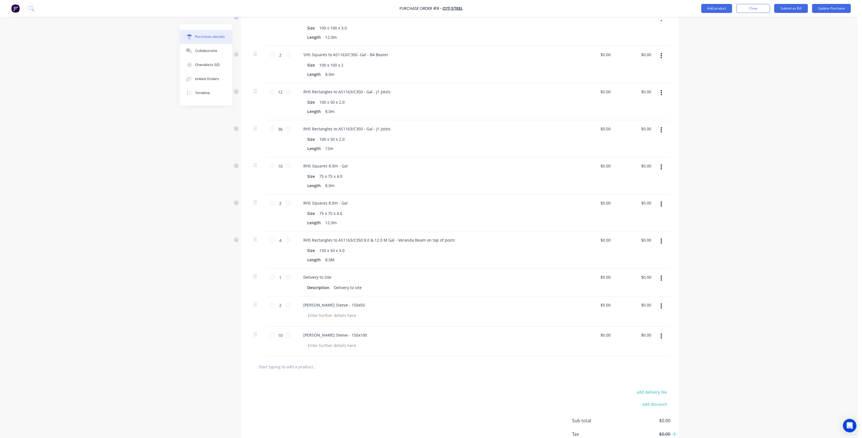
click at [365, 367] on div at bounding box center [460, 366] width 421 height 20
drag, startPoint x: 253, startPoint y: 300, endPoint x: 257, endPoint y: 260, distance: 39.1
click at [257, 260] on div "13 13 RHS Rectangles to AS1163/C350 8.0 M Gal - B1 Bearer Size 150 x 100 x 4.0 …" at bounding box center [460, 93] width 421 height 465
type textarea "x"
type input "2"
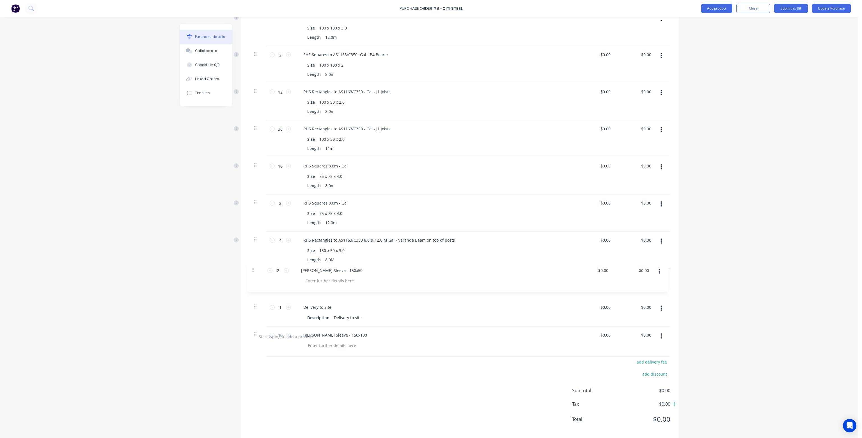
type input "1"
drag, startPoint x: 254, startPoint y: 328, endPoint x: 252, endPoint y: 289, distance: 38.5
click at [252, 289] on div "13 13 RHS Rectangles to AS1163/C350 8.0 M Gal - B1 Bearer Size 150 x 100 x 4.0 …" at bounding box center [460, 93] width 421 height 465
type textarea "x"
type input "10"
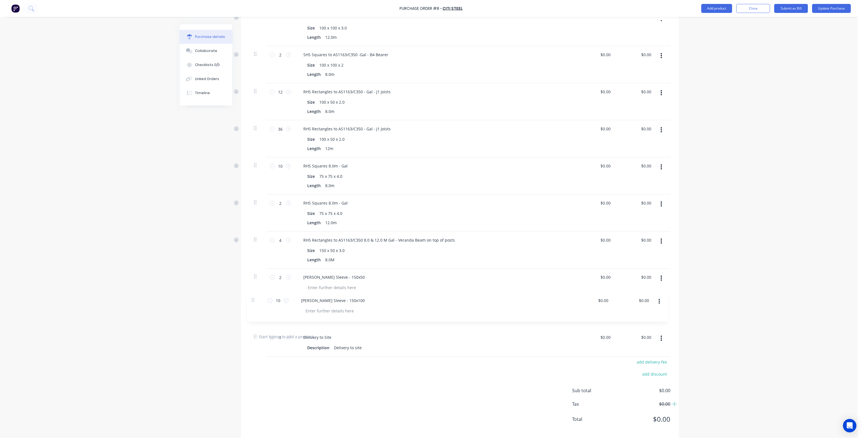
type input "1"
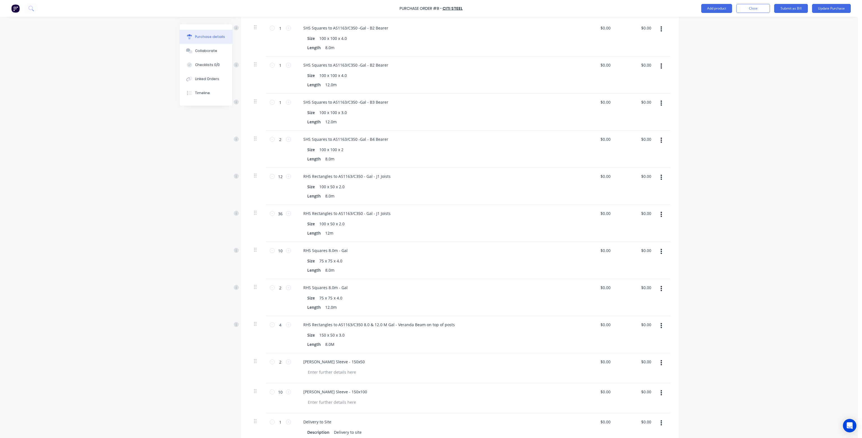
scroll to position [309, 0]
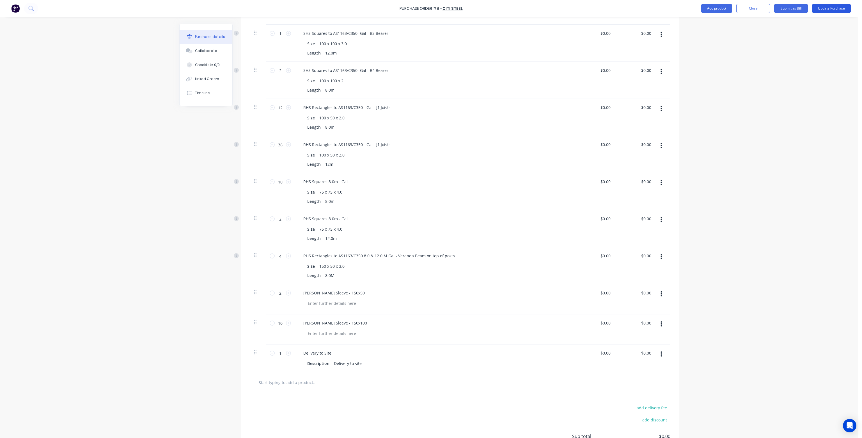
click at [835, 8] on button "Update Purchase" at bounding box center [831, 8] width 39 height 9
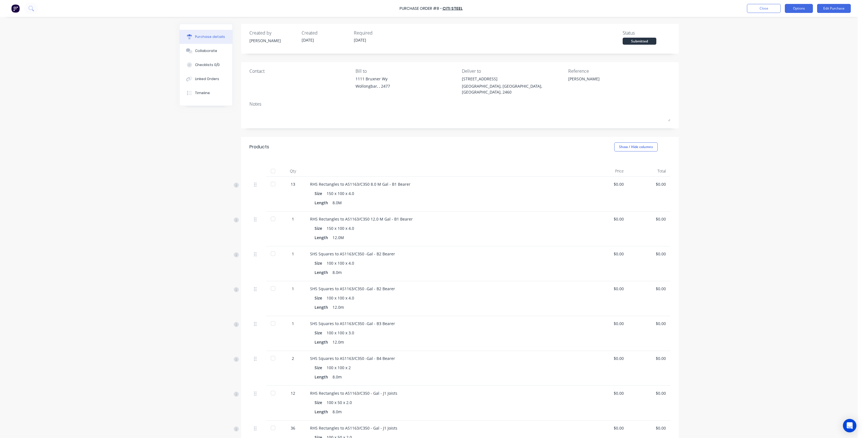
click at [805, 10] on button "Options" at bounding box center [799, 8] width 28 height 9
click at [787, 22] on div "Print / Email" at bounding box center [786, 23] width 43 height 8
click at [783, 43] on div "Without pricing" at bounding box center [786, 45] width 43 height 8
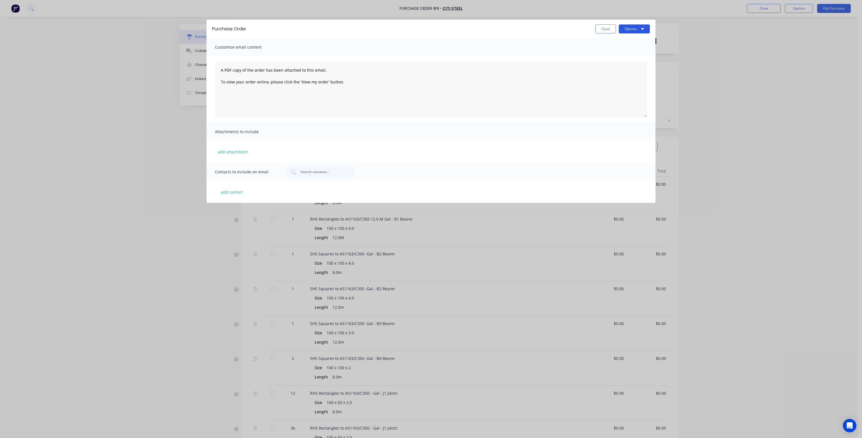
click at [645, 29] on button "Options" at bounding box center [634, 28] width 31 height 9
click at [621, 52] on div "Print" at bounding box center [623, 54] width 43 height 8
click at [602, 32] on button "Close" at bounding box center [606, 28] width 20 height 9
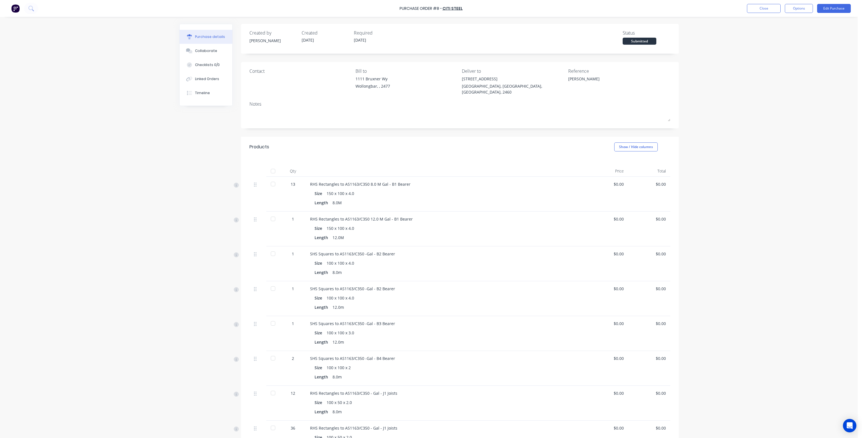
click at [635, 100] on div "Notes" at bounding box center [460, 103] width 421 height 7
click at [827, 8] on button "Edit Purchase" at bounding box center [834, 8] width 34 height 9
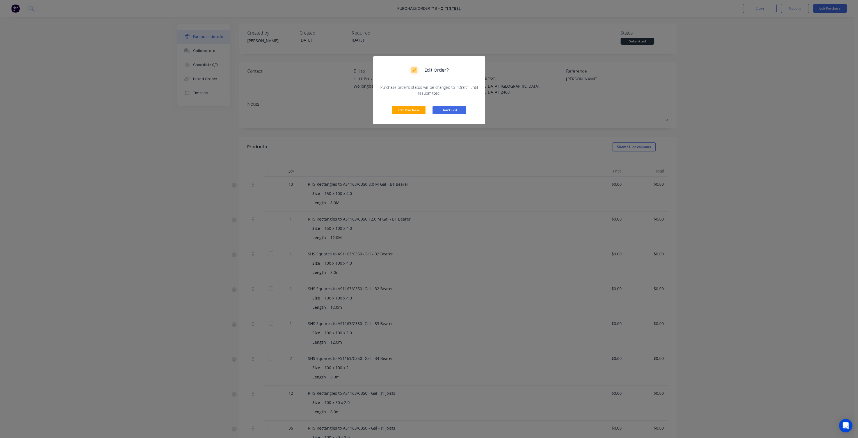
click at [462, 111] on button "Don't Edit" at bounding box center [450, 110] width 34 height 8
type textarea "x"
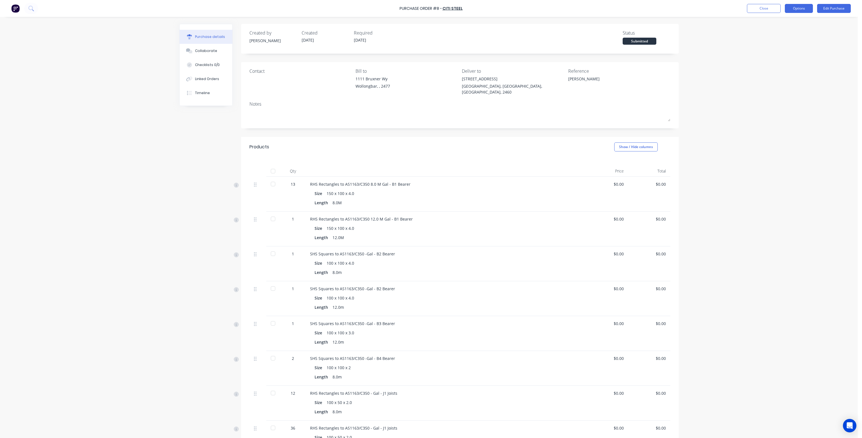
click at [796, 10] on button "Options" at bounding box center [799, 8] width 28 height 9
click at [833, 39] on div "Purchase Order #8 - Citi Steel Close Options Print / Email Convert to Bill Spli…" at bounding box center [429, 219] width 858 height 438
click at [202, 78] on div "Linked Orders" at bounding box center [207, 78] width 24 height 5
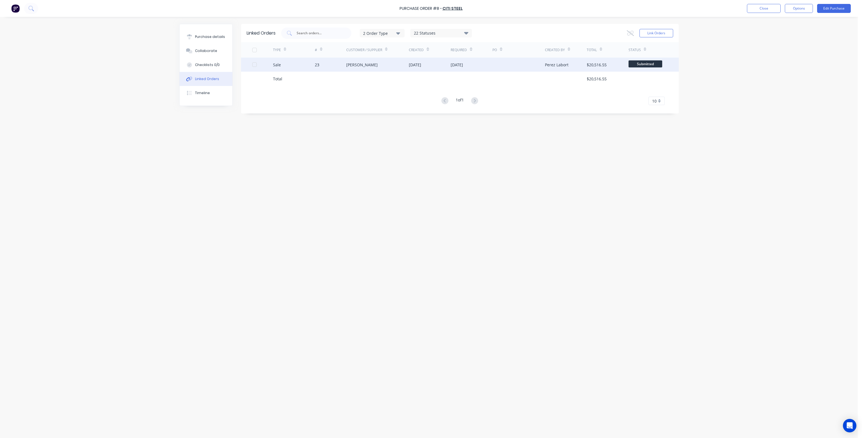
click at [395, 64] on div "[PERSON_NAME]" at bounding box center [377, 65] width 63 height 14
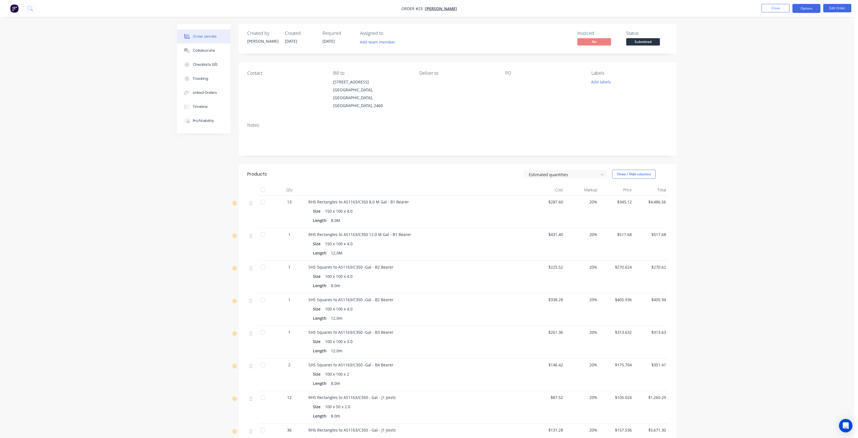
click at [807, 9] on button "Options" at bounding box center [806, 8] width 28 height 9
click at [795, 148] on div "Convert to Quote" at bounding box center [790, 146] width 52 height 8
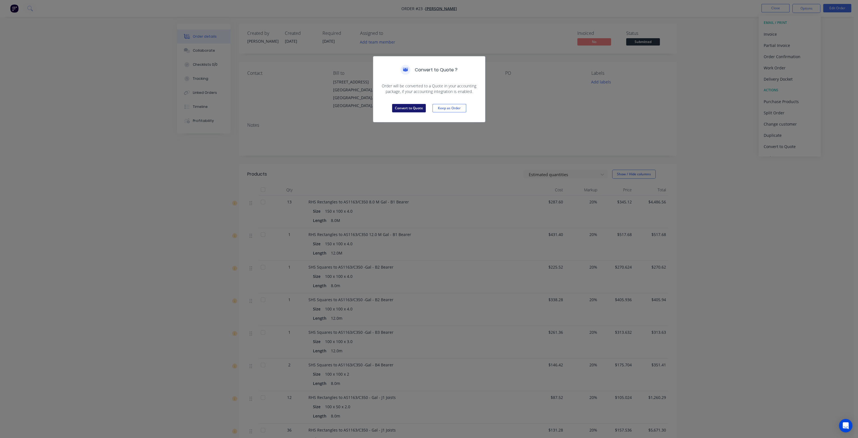
click at [411, 107] on button "Convert to Quote" at bounding box center [409, 108] width 34 height 8
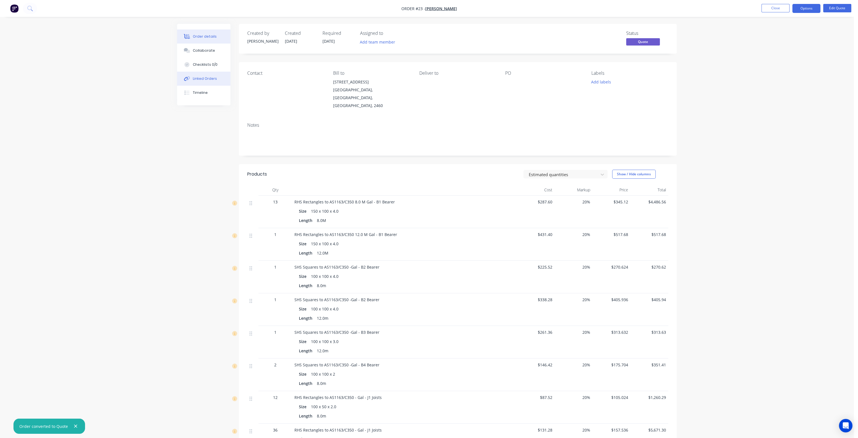
click at [211, 79] on div "Linked Orders" at bounding box center [205, 78] width 24 height 5
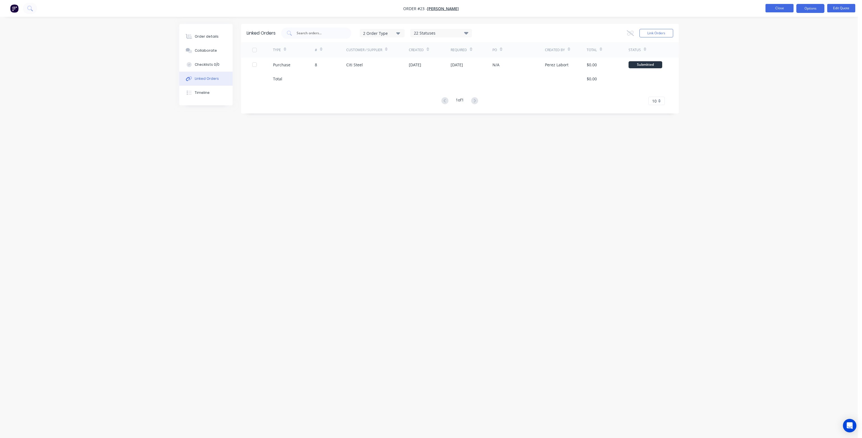
click at [775, 7] on button "Close" at bounding box center [780, 8] width 28 height 8
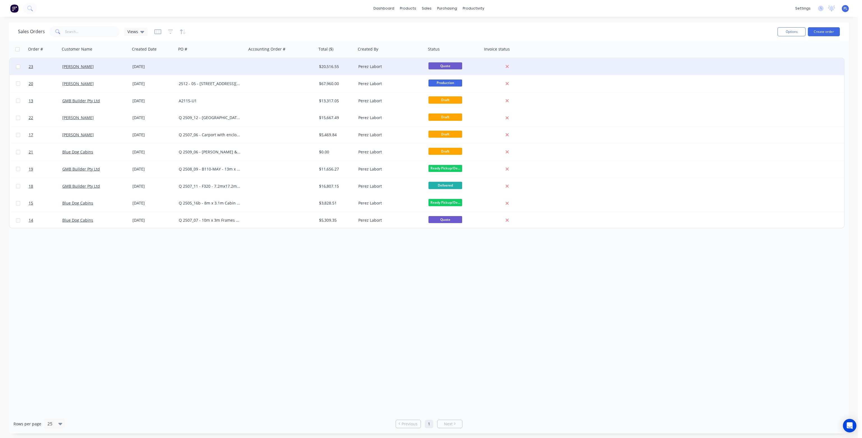
click at [242, 66] on div at bounding box center [212, 66] width 70 height 17
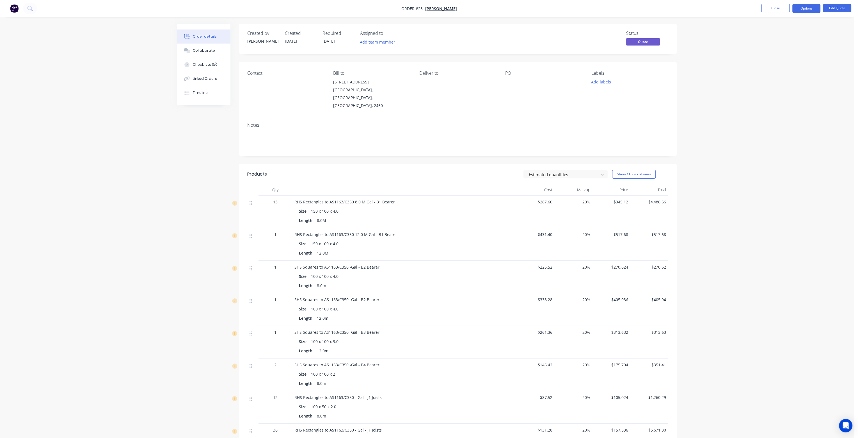
click at [424, 83] on div "Deliver to" at bounding box center [457, 89] width 77 height 39
click at [258, 82] on div "Contact" at bounding box center [285, 89] width 77 height 39
click at [836, 6] on button "Edit Quote" at bounding box center [837, 8] width 28 height 8
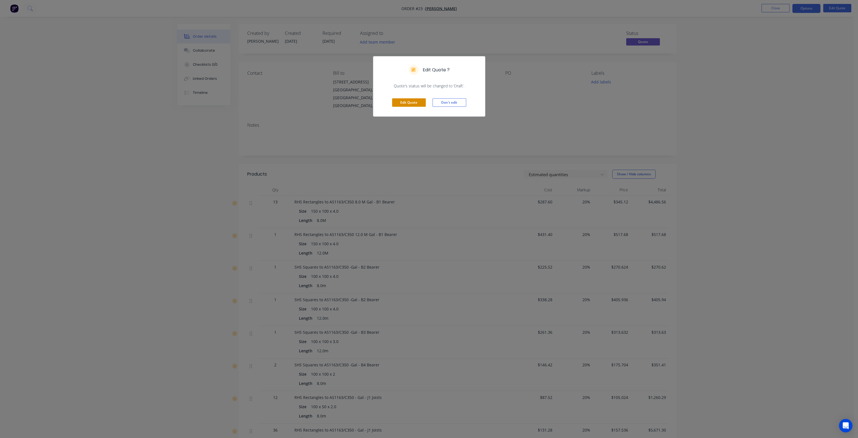
click at [413, 104] on button "Edit Quote" at bounding box center [409, 102] width 34 height 8
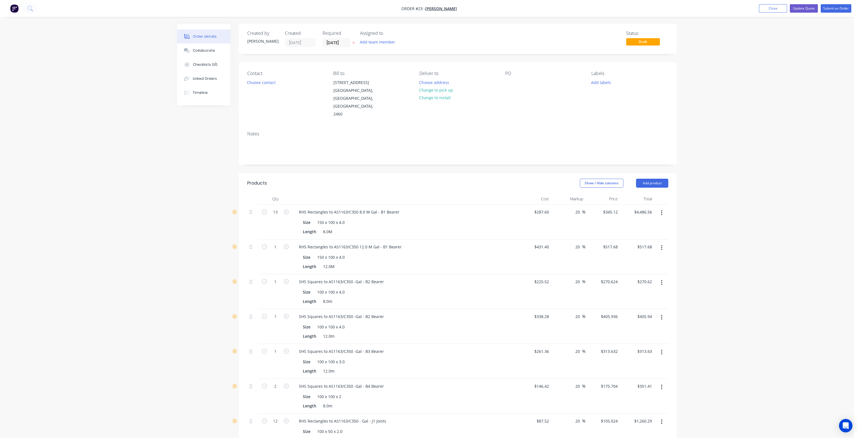
click at [256, 90] on div "Contact Choose contact" at bounding box center [285, 94] width 77 height 47
click at [256, 84] on button "Choose contact" at bounding box center [261, 82] width 35 height 8
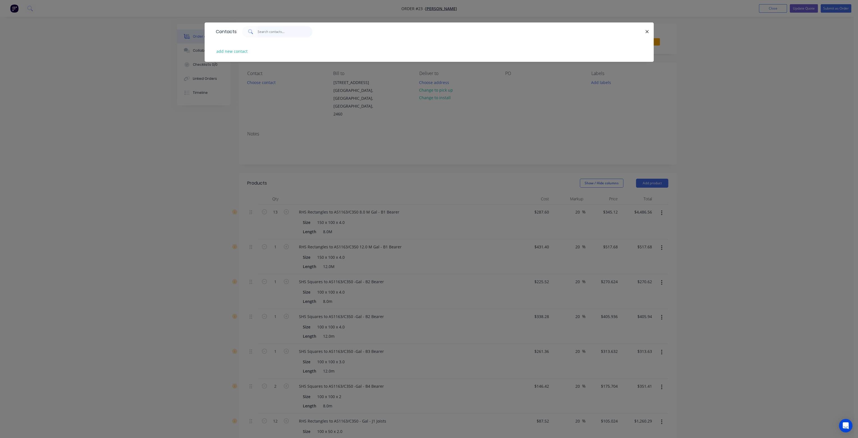
click at [266, 32] on input "text" at bounding box center [285, 31] width 55 height 11
type input "len"
click at [226, 51] on button "add new contact" at bounding box center [232, 51] width 37 height 8
select select "AU"
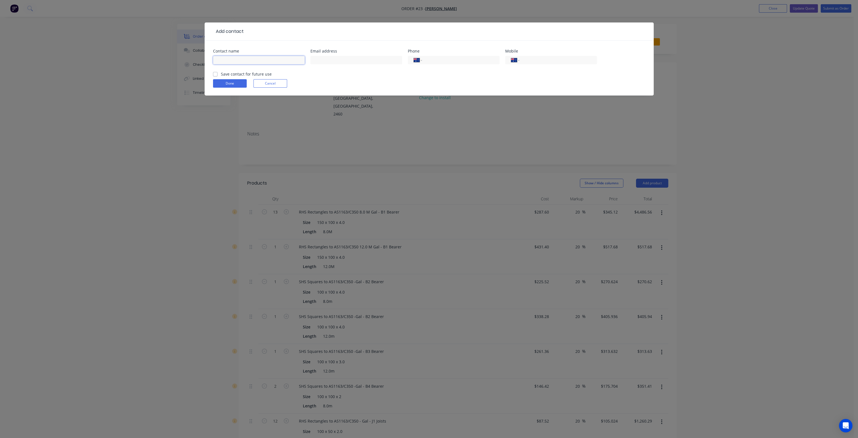
click at [238, 59] on input "text" at bounding box center [259, 60] width 92 height 8
click at [238, 59] on input "Len" at bounding box center [259, 60] width 92 height 8
type input "[PERSON_NAME]"
click at [415, 79] on div "Done Cancel" at bounding box center [429, 83] width 432 height 8
click at [342, 59] on input "text" at bounding box center [356, 60] width 92 height 8
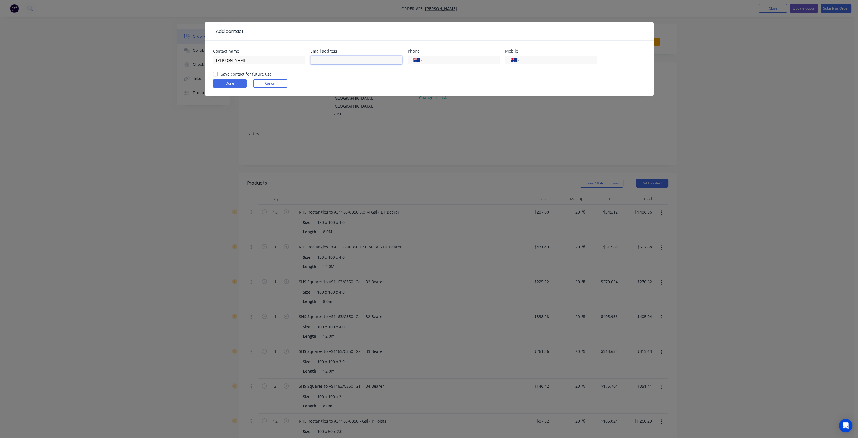
click at [336, 61] on input "text" at bounding box center [356, 60] width 92 height 8
type input "[EMAIL_ADDRESS][DOMAIN_NAME]"
click at [429, 61] on input "tel" at bounding box center [459, 60] width 67 height 6
click at [532, 59] on input "tel" at bounding box center [556, 60] width 67 height 6
type input "0429 451 117"
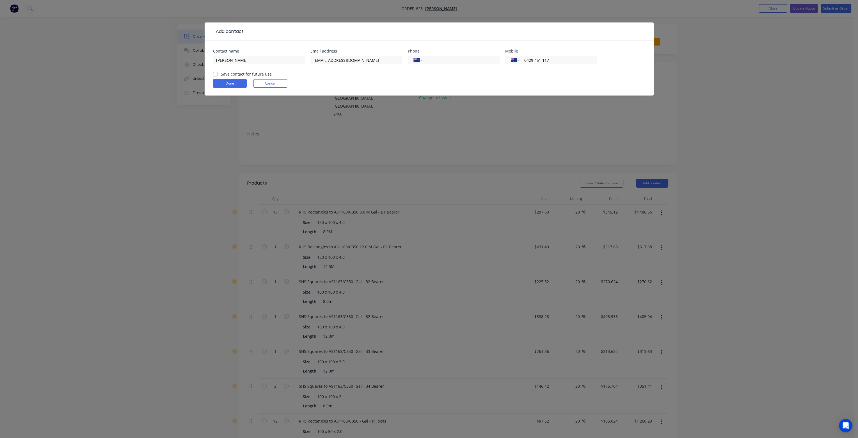
click at [221, 73] on label "Save contact for future use" at bounding box center [246, 74] width 51 height 6
click at [216, 73] on input "Save contact for future use" at bounding box center [215, 73] width 4 height 5
checkbox input "true"
click at [229, 80] on button "Done" at bounding box center [230, 83] width 34 height 8
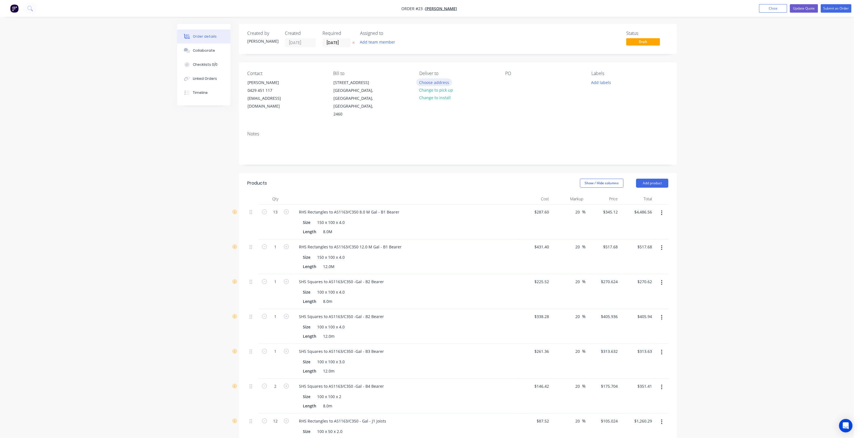
click at [441, 81] on button "Choose address" at bounding box center [434, 82] width 36 height 8
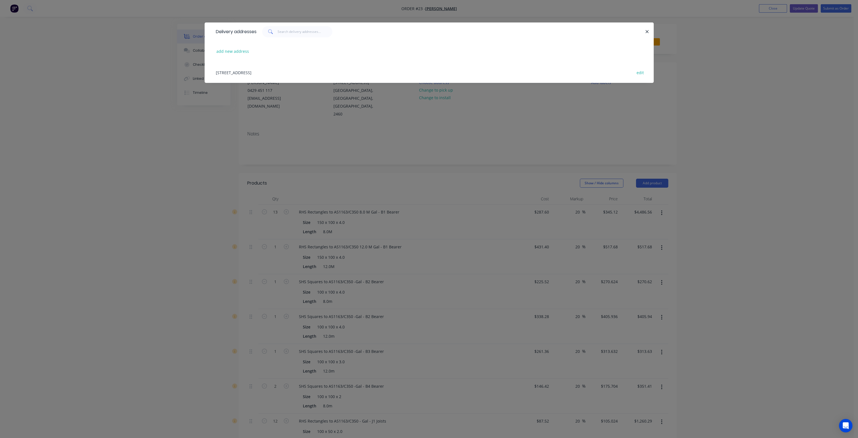
click at [287, 72] on div "[STREET_ADDRESS] edit" at bounding box center [429, 72] width 432 height 21
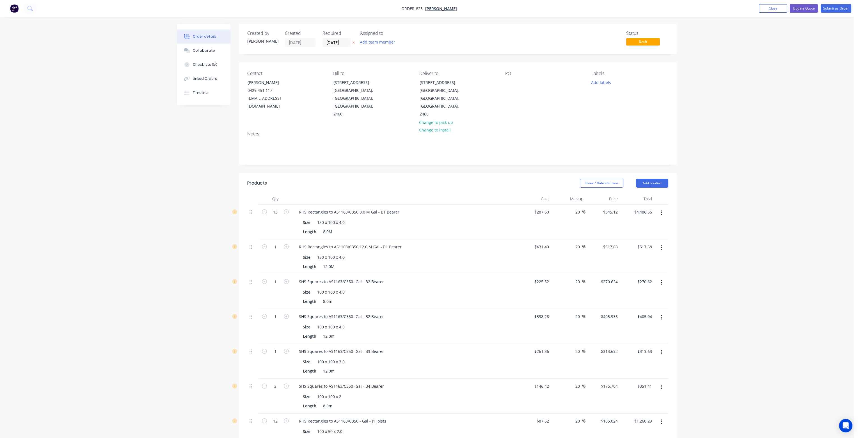
click at [504, 85] on div "Contact [PERSON_NAME] [PHONE_NUMBER] [EMAIL_ADDRESS][DOMAIN_NAME] Bill to [STRE…" at bounding box center [458, 94] width 438 height 64
click at [512, 83] on div at bounding box center [509, 82] width 9 height 8
click at [516, 127] on div "Notes" at bounding box center [458, 146] width 438 height 38
click at [810, 8] on button "Update Quote" at bounding box center [804, 8] width 28 height 8
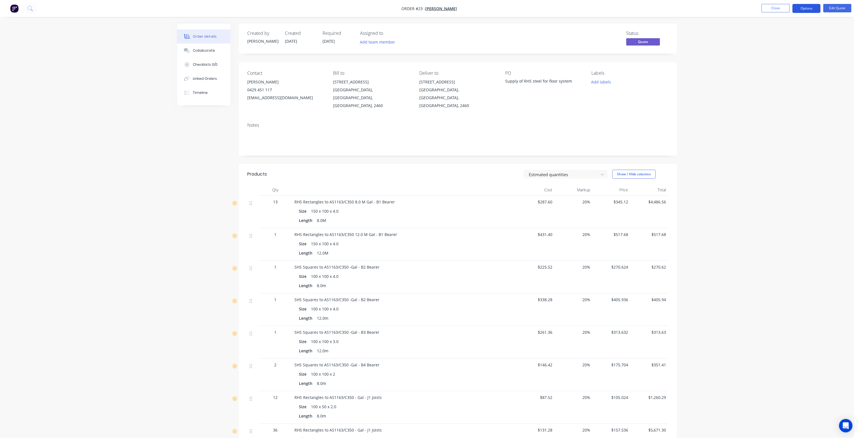
click at [809, 7] on button "Options" at bounding box center [806, 8] width 28 height 9
click at [786, 34] on div "Quote" at bounding box center [790, 34] width 52 height 8
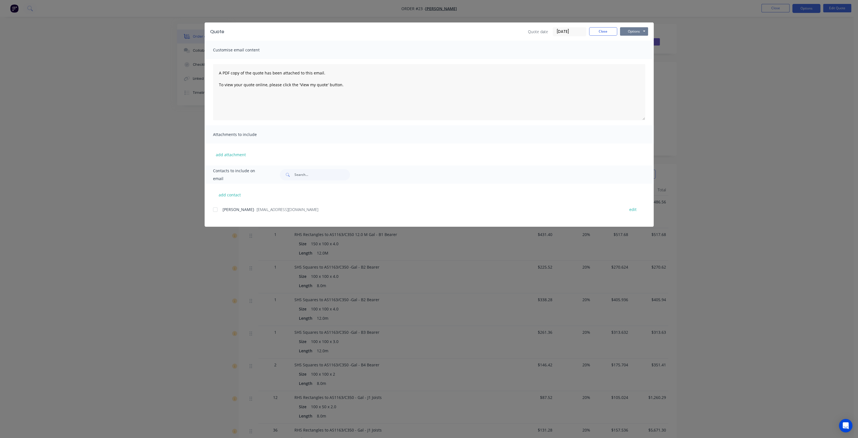
click at [638, 31] on button "Options" at bounding box center [634, 31] width 28 height 8
click at [636, 50] on button "Print" at bounding box center [638, 50] width 36 height 9
